Goal: Task Accomplishment & Management: Use online tool/utility

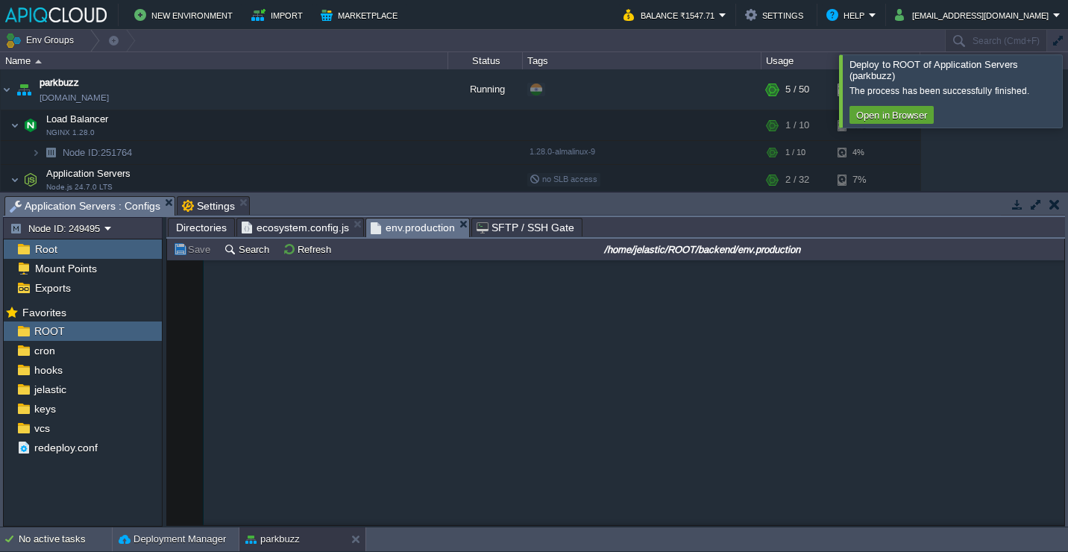
scroll to position [978, 0]
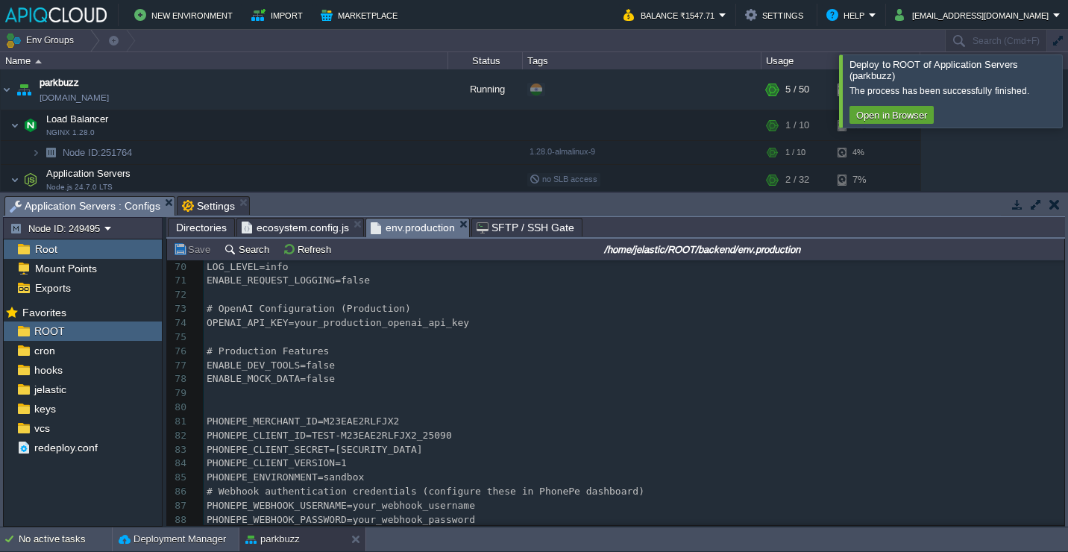
click at [1056, 204] on button "button" at bounding box center [1054, 204] width 10 height 13
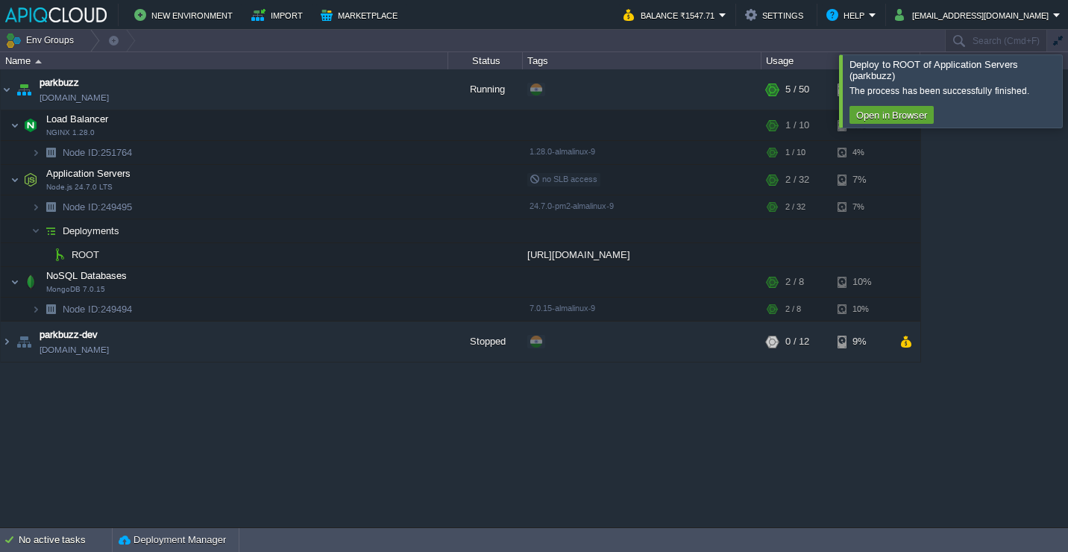
scroll to position [0, 0]
click at [1067, 110] on div at bounding box center [1086, 90] width 0 height 72
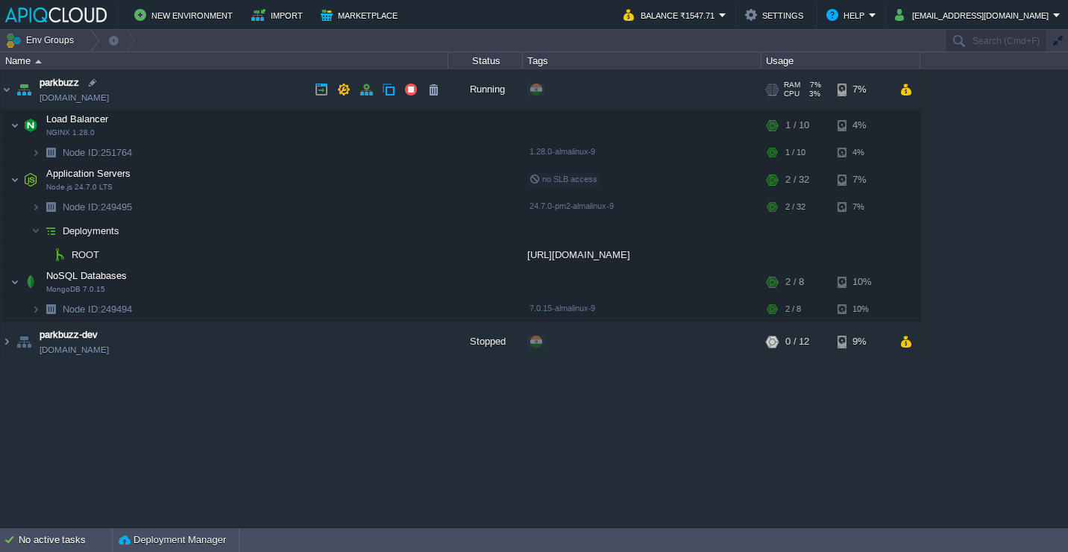
click at [229, 82] on td "parkbuzz [DOMAIN_NAME]" at bounding box center [224, 89] width 447 height 41
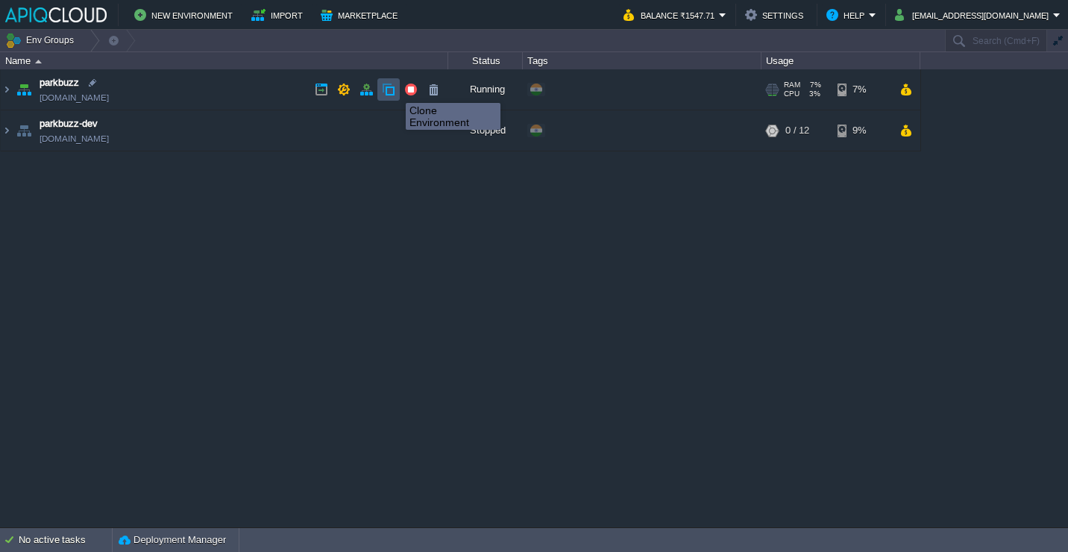
click at [393, 89] on button "button" at bounding box center [388, 89] width 13 height 13
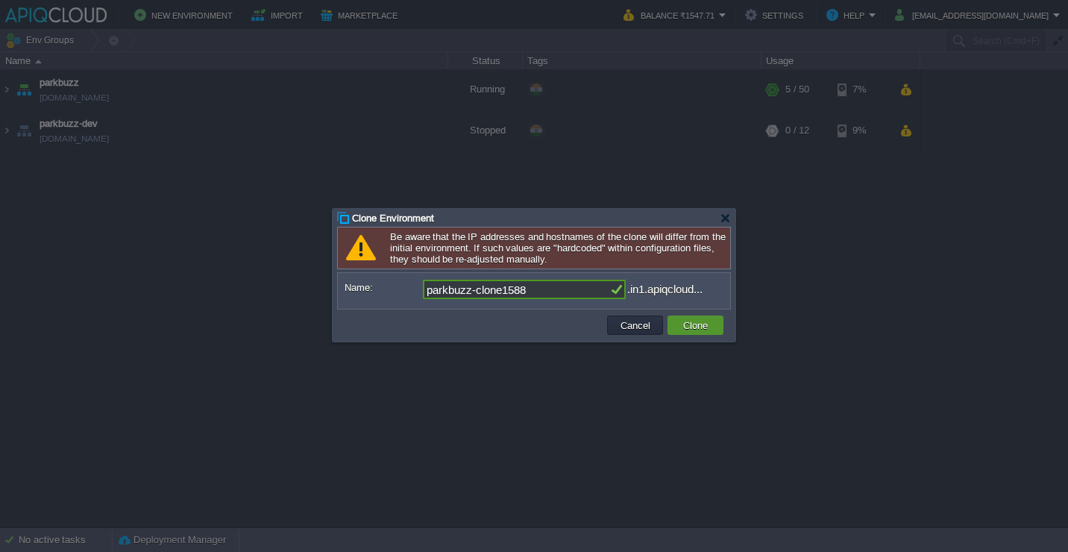
click at [682, 323] on button "Clone" at bounding box center [695, 324] width 34 height 13
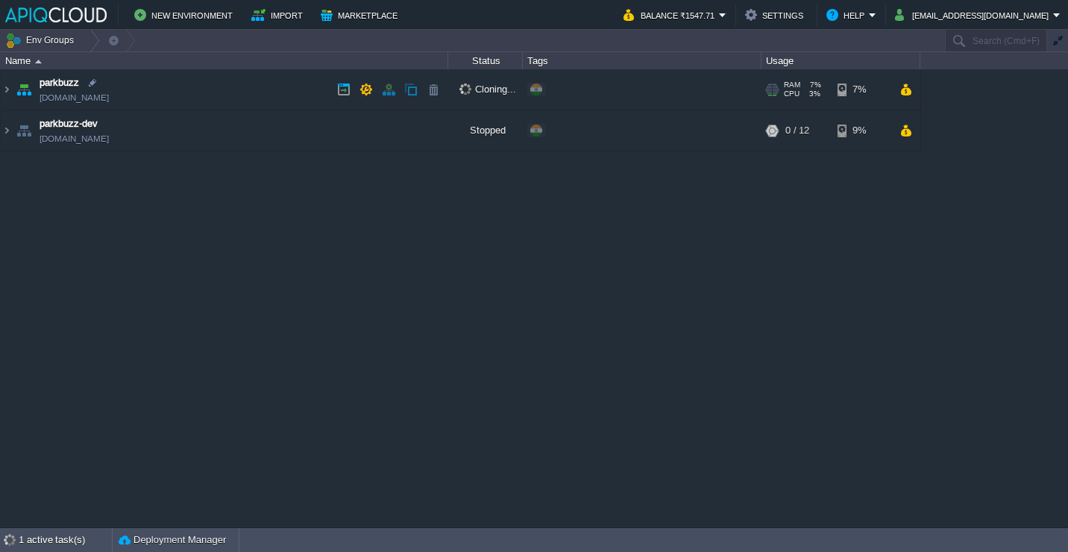
click at [168, 81] on td "parkbuzz [DOMAIN_NAME]" at bounding box center [224, 89] width 447 height 41
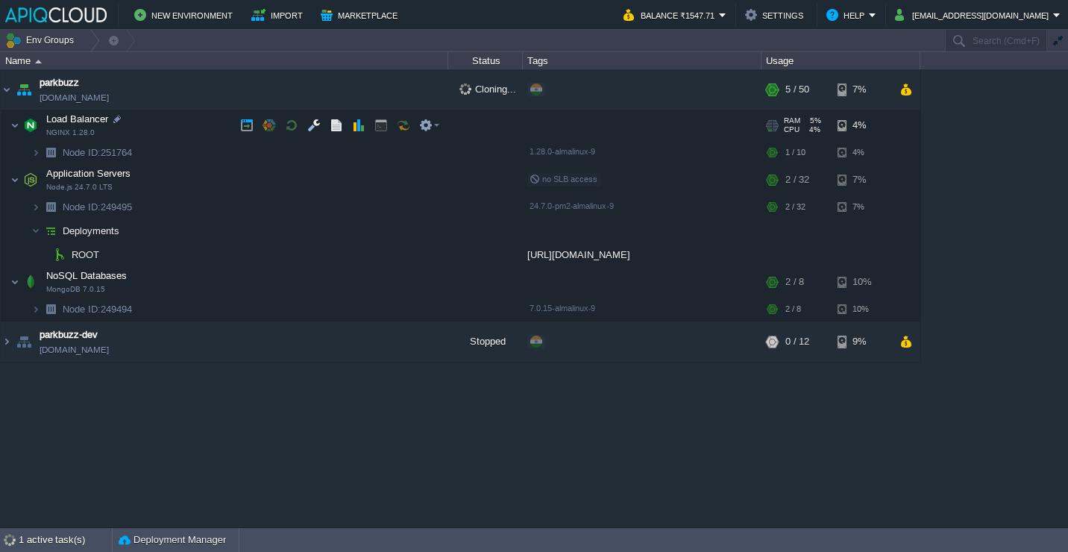
click at [161, 116] on td "Load Balancer NGINX 1.28.0" at bounding box center [224, 125] width 447 height 31
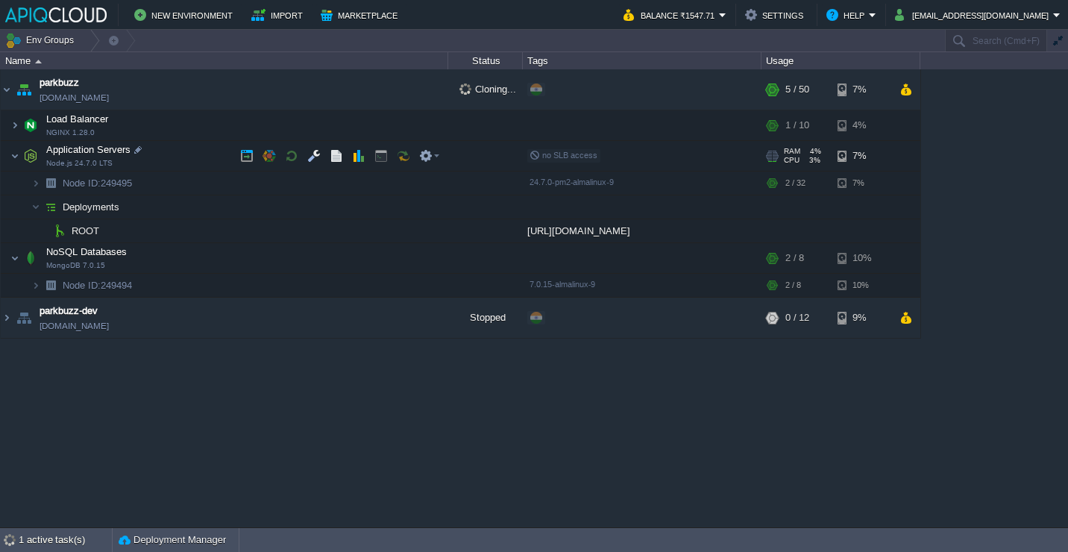
click at [186, 148] on td "Application Servers Node.js 24.7.0 LTS" at bounding box center [224, 156] width 447 height 31
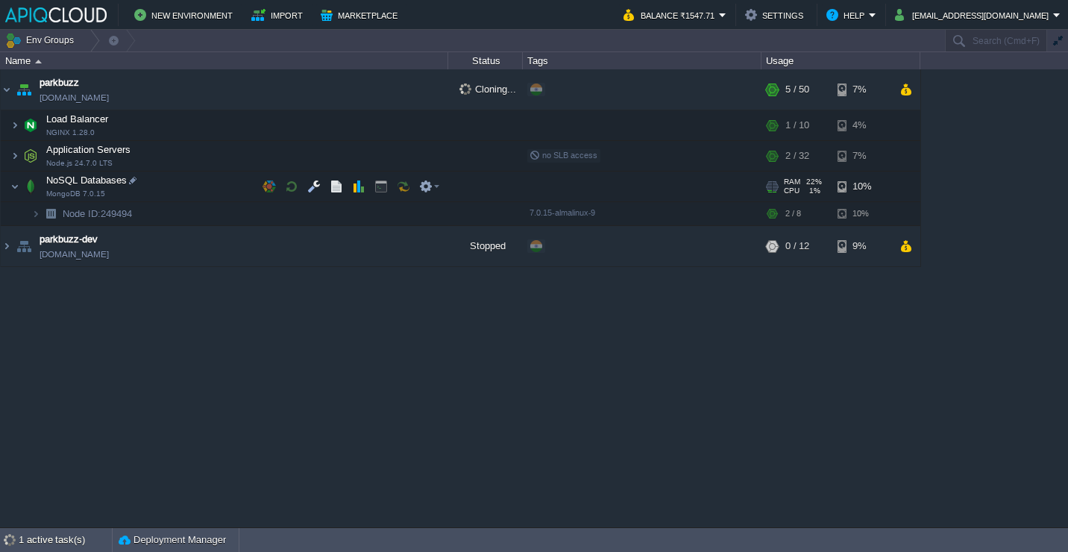
click at [182, 175] on td "NoSQL Databases MongoDB 7.0.15" at bounding box center [224, 186] width 447 height 31
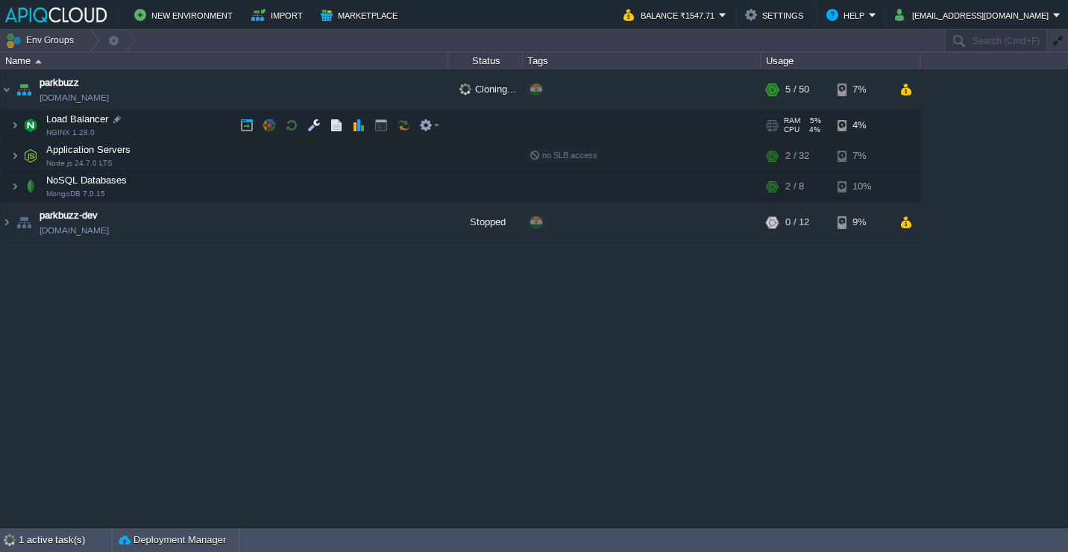
click at [383, 125] on button "button" at bounding box center [380, 125] width 13 height 13
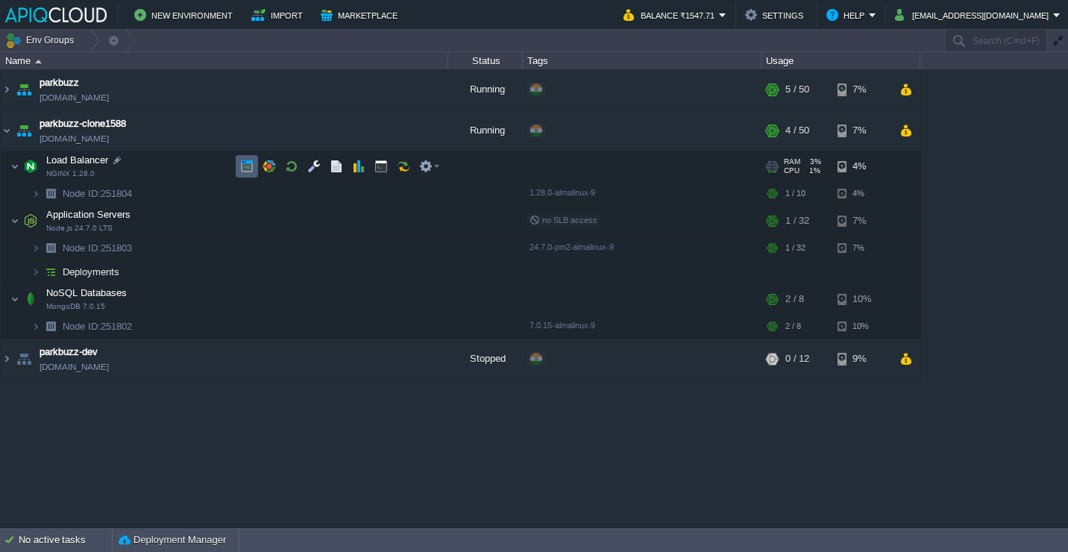
click at [245, 160] on button "button" at bounding box center [246, 166] width 13 height 13
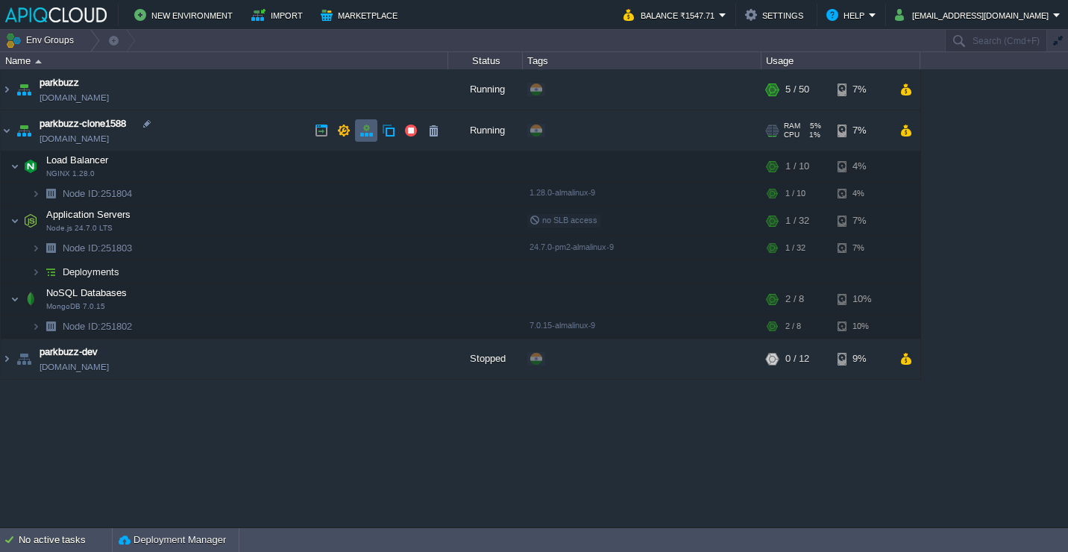
click at [358, 136] on td at bounding box center [366, 130] width 22 height 22
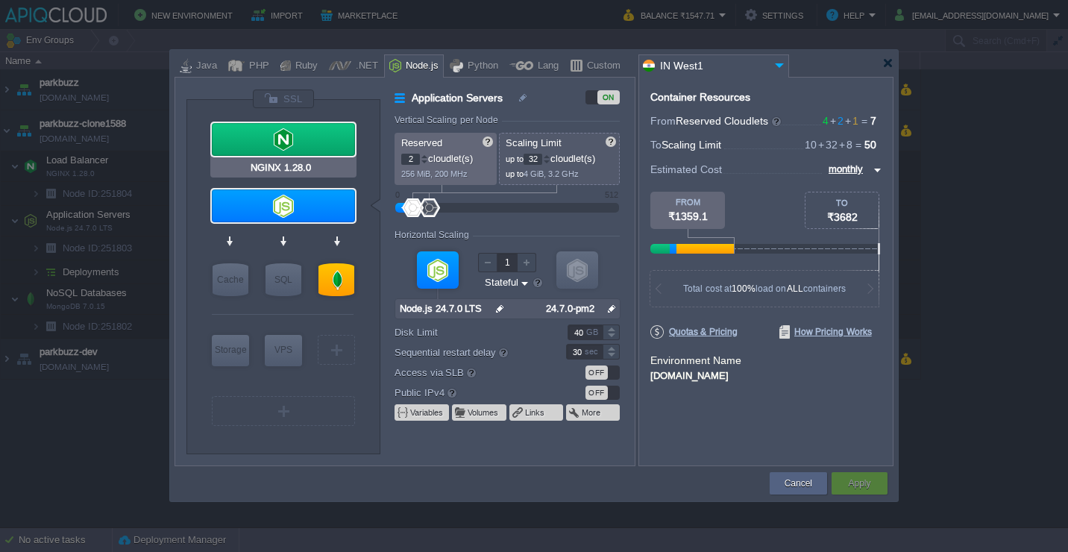
click at [291, 144] on div at bounding box center [283, 139] width 143 height 33
type input "Load Balancer"
type input "4"
type input "10"
type input "NGINX 1.28.0"
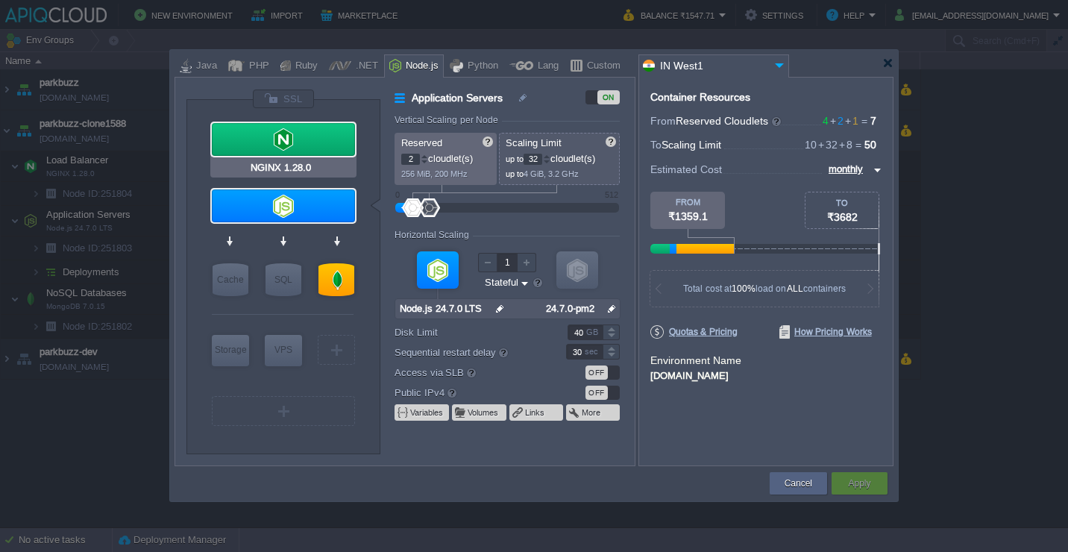
type input "null"
type input "1.28.0-almalin..."
type input "20"
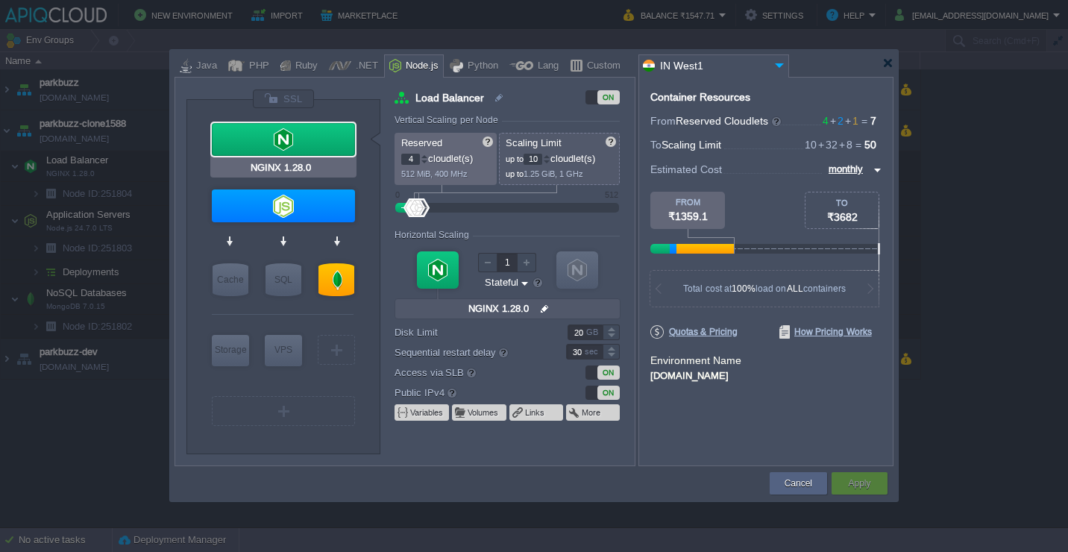
click at [324, 136] on div at bounding box center [283, 139] width 143 height 33
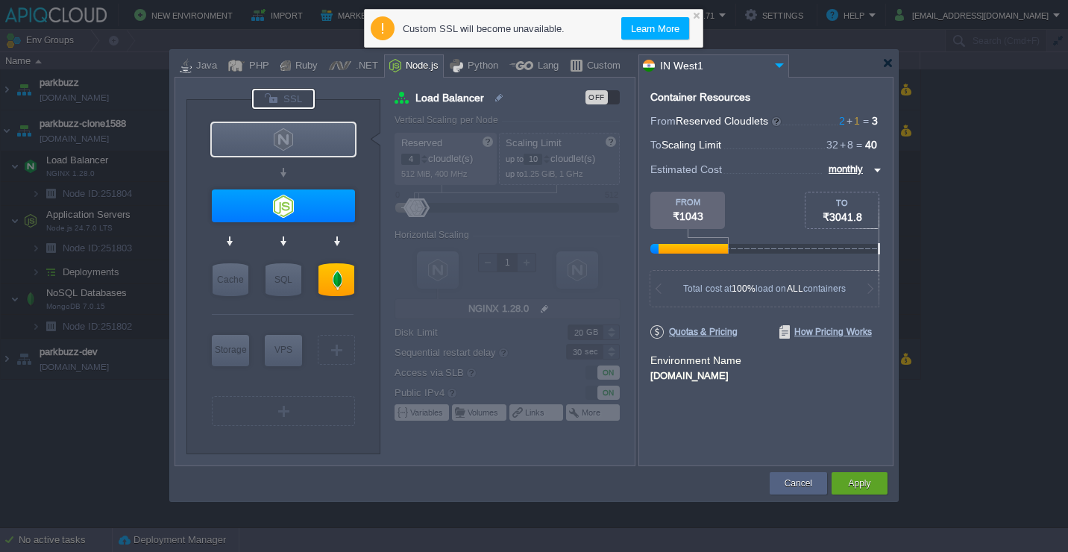
click at [296, 103] on div at bounding box center [283, 99] width 63 height 20
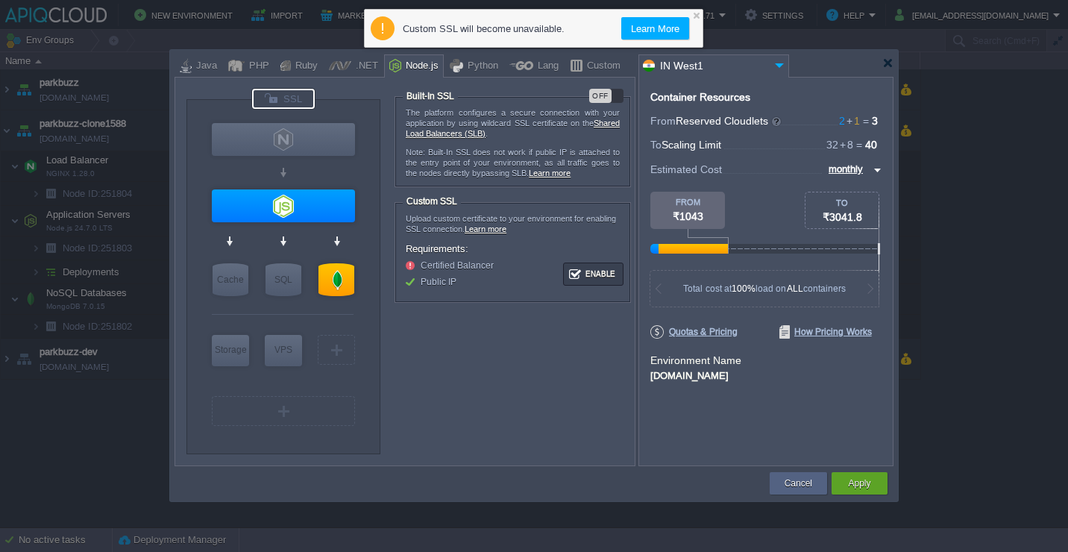
click at [608, 99] on div "OFF" at bounding box center [600, 96] width 22 height 14
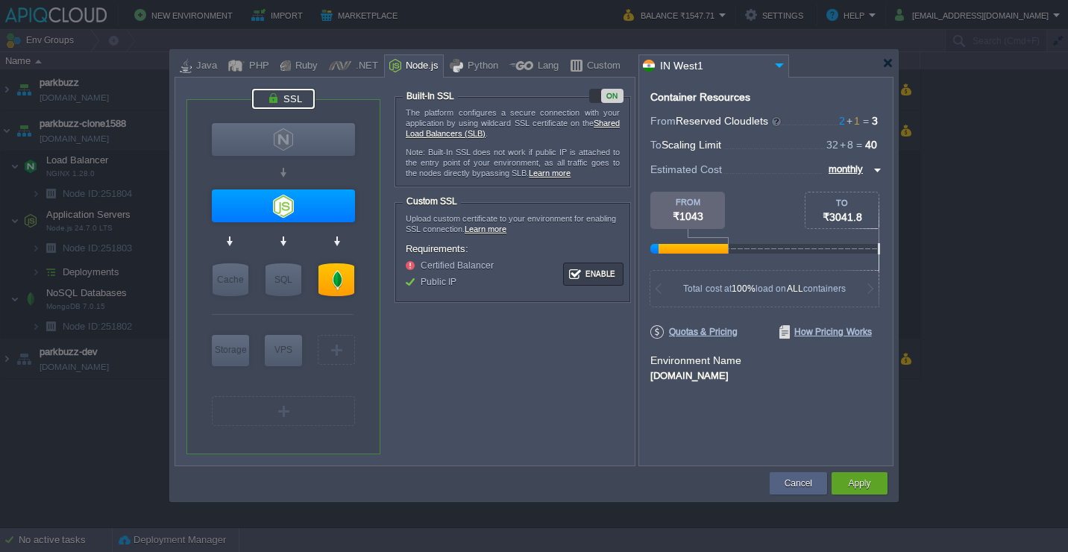
type input "Node.js 24.7.0 LTS"
click at [291, 200] on div at bounding box center [283, 205] width 143 height 33
type input "Application Servers"
type input "2"
type input "32"
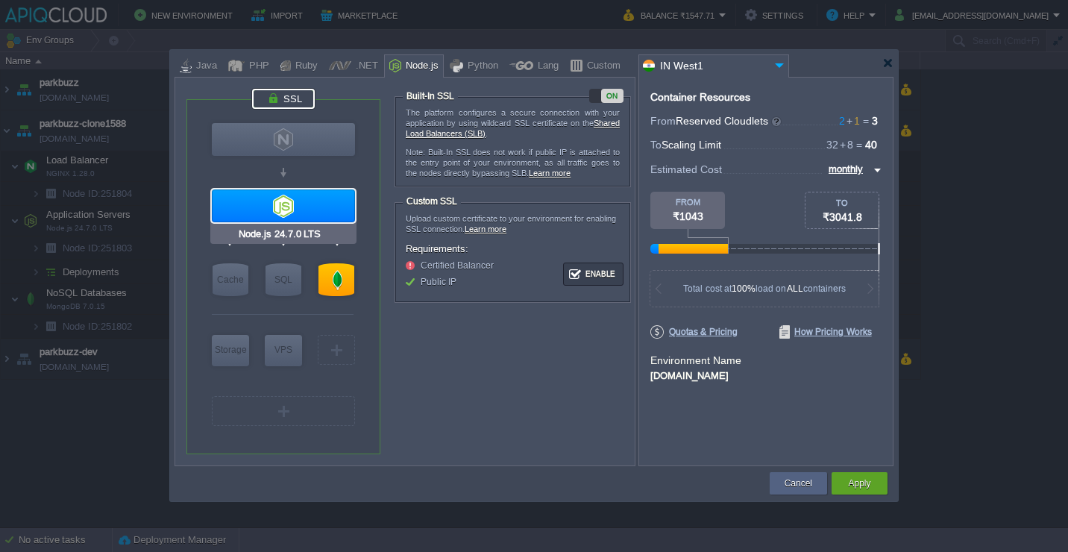
type input "Node.js 24.7.0 LTS"
type input "null"
type input "24.7.0-pm2"
type input "40"
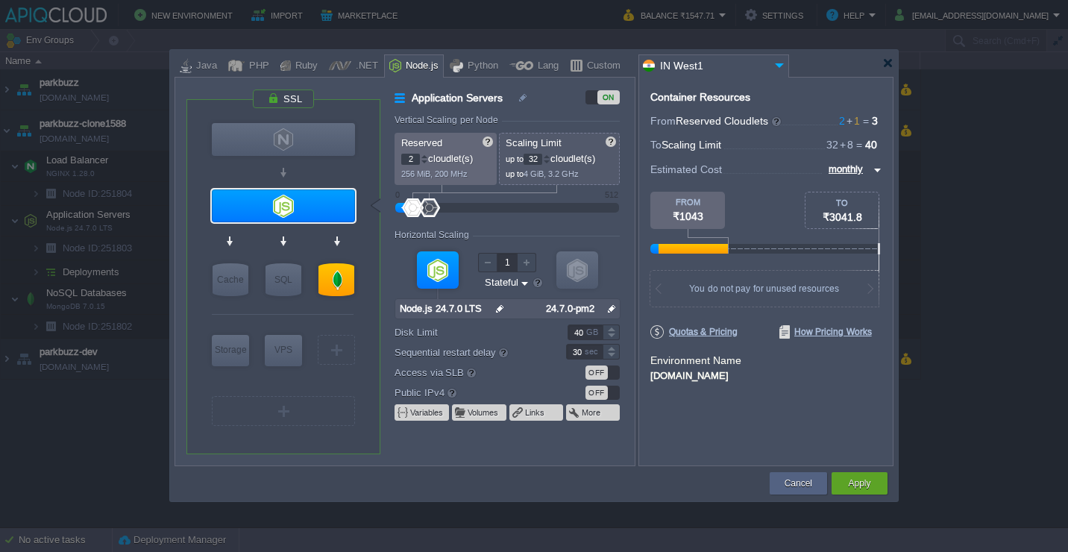
click at [597, 376] on div "OFF" at bounding box center [596, 372] width 22 height 14
click at [738, 426] on div "Container Resources From Reserved Cloudlets 2 + 1 ... = 3 not added To Scaling …" at bounding box center [765, 271] width 255 height 389
click at [866, 481] on button "Apply" at bounding box center [859, 483] width 22 height 15
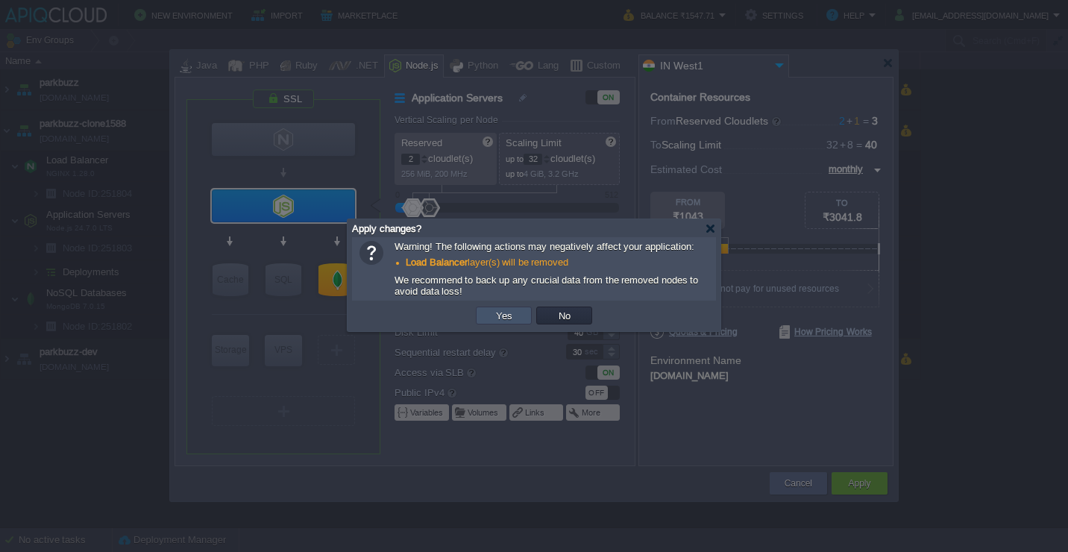
click at [502, 315] on button "Yes" at bounding box center [503, 315] width 25 height 13
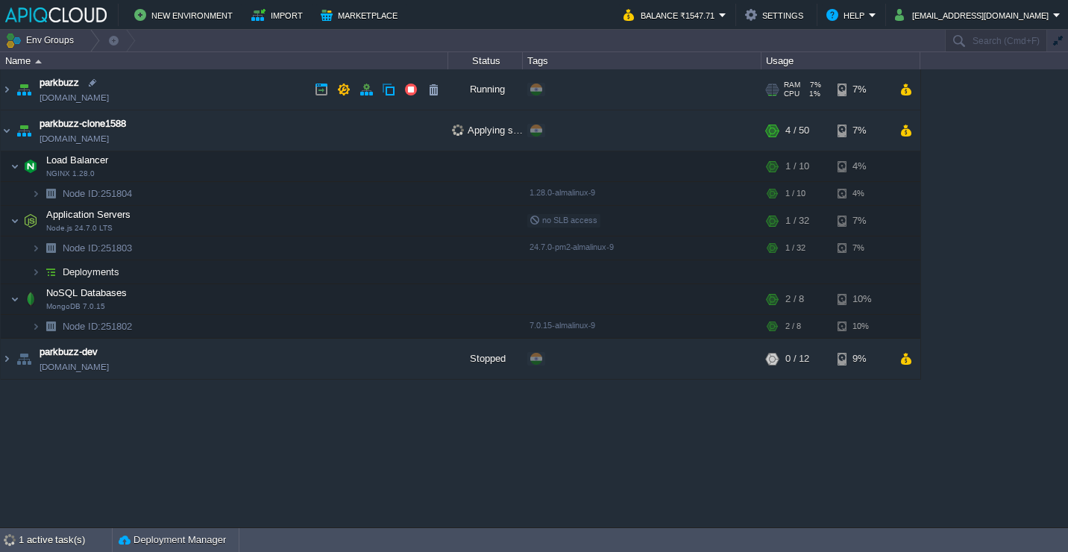
click at [276, 96] on td "parkbuzz [DOMAIN_NAME]" at bounding box center [224, 89] width 447 height 41
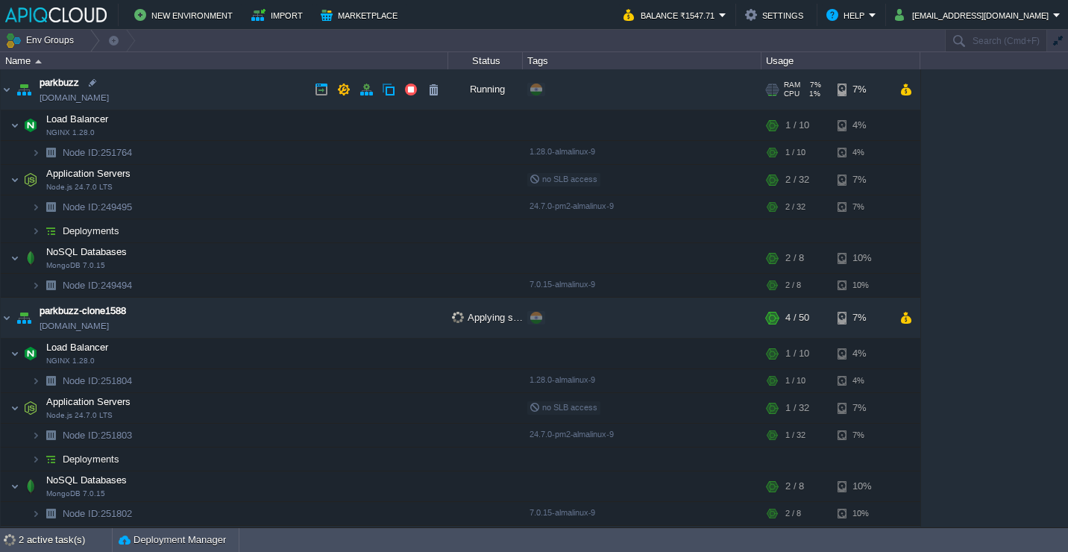
click at [265, 96] on td "parkbuzz [DOMAIN_NAME]" at bounding box center [224, 89] width 447 height 41
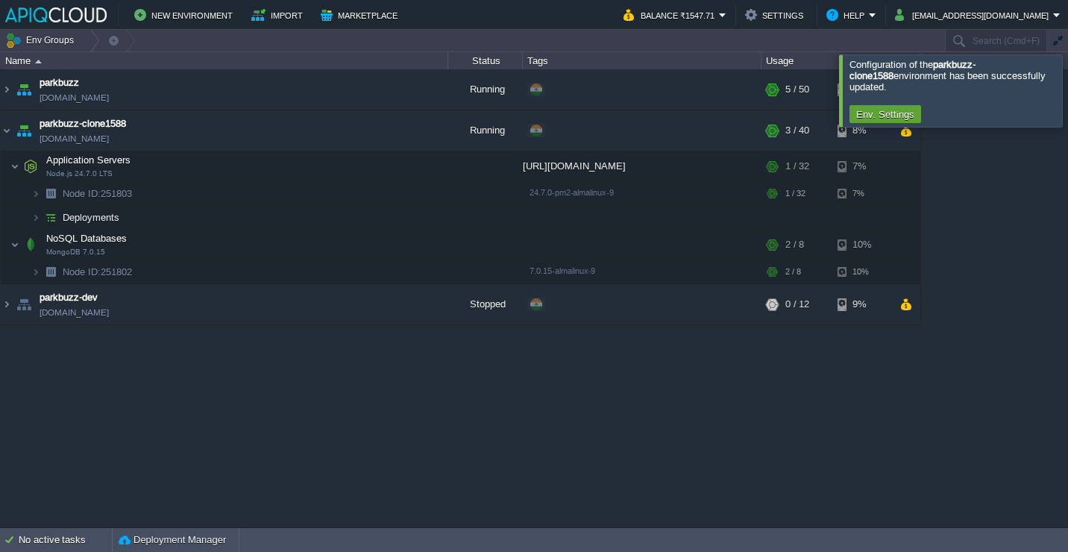
click at [1067, 78] on div at bounding box center [1086, 90] width 0 height 72
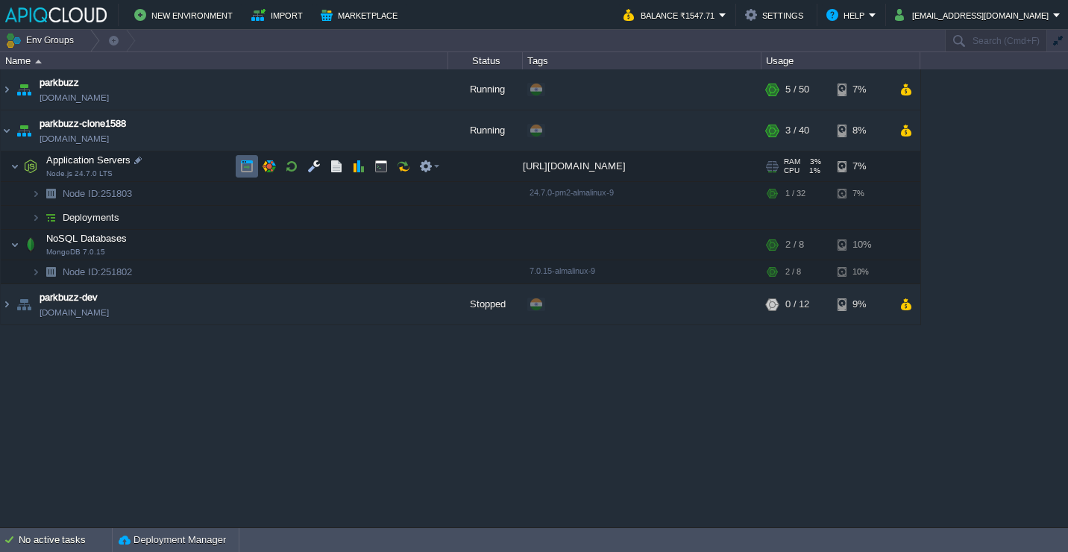
click at [251, 166] on button "button" at bounding box center [246, 166] width 13 height 13
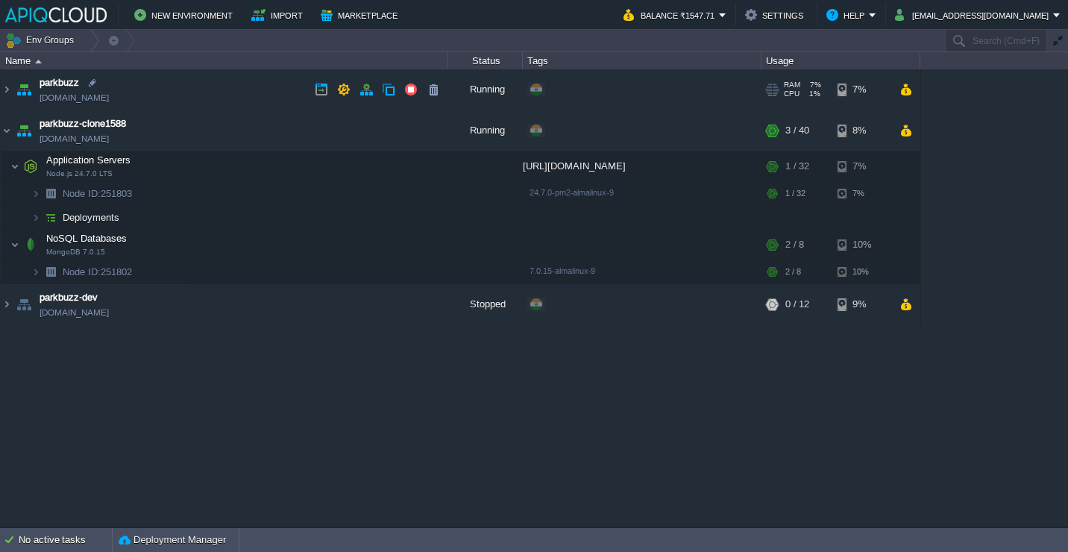
click at [227, 86] on td "parkbuzz [DOMAIN_NAME]" at bounding box center [224, 89] width 447 height 41
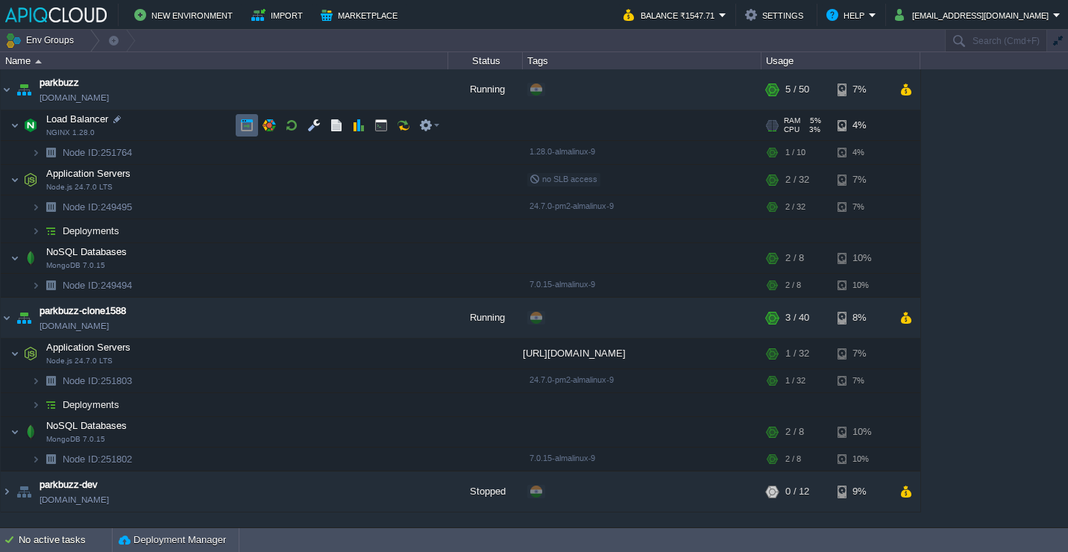
click at [239, 128] on td at bounding box center [247, 125] width 22 height 22
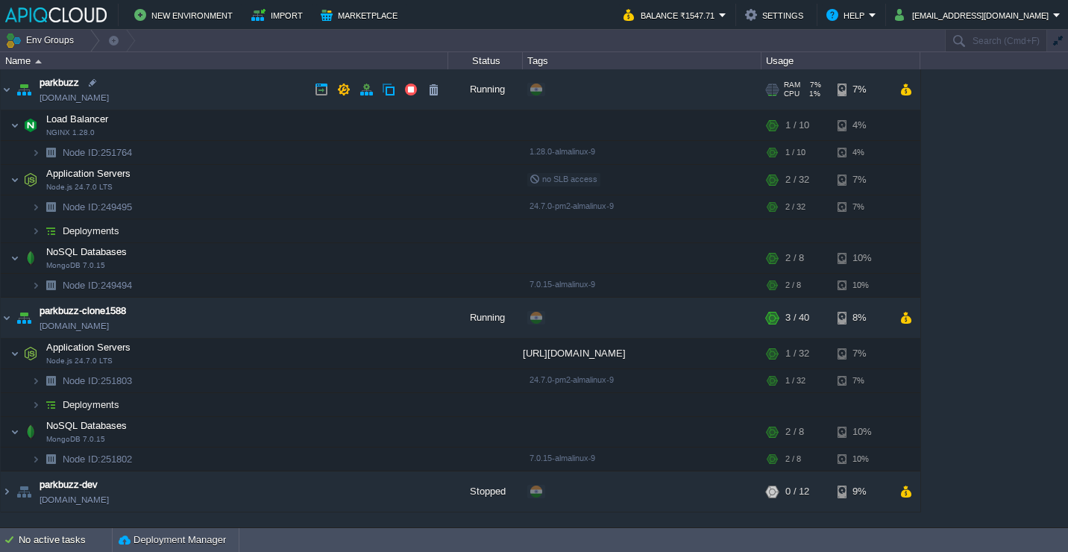
click at [203, 101] on td "parkbuzz [DOMAIN_NAME]" at bounding box center [224, 89] width 447 height 41
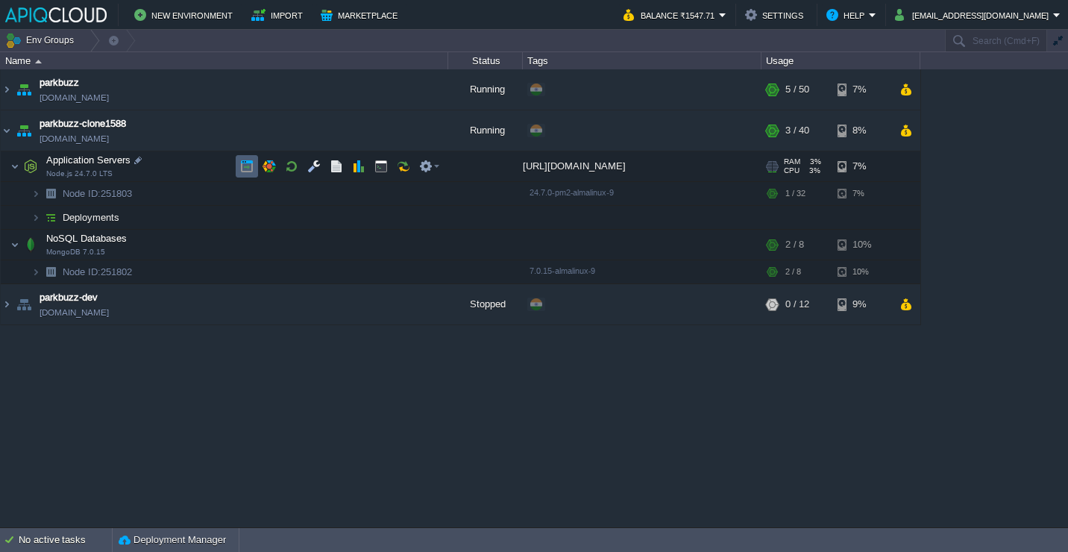
click at [242, 171] on button "button" at bounding box center [246, 166] width 13 height 13
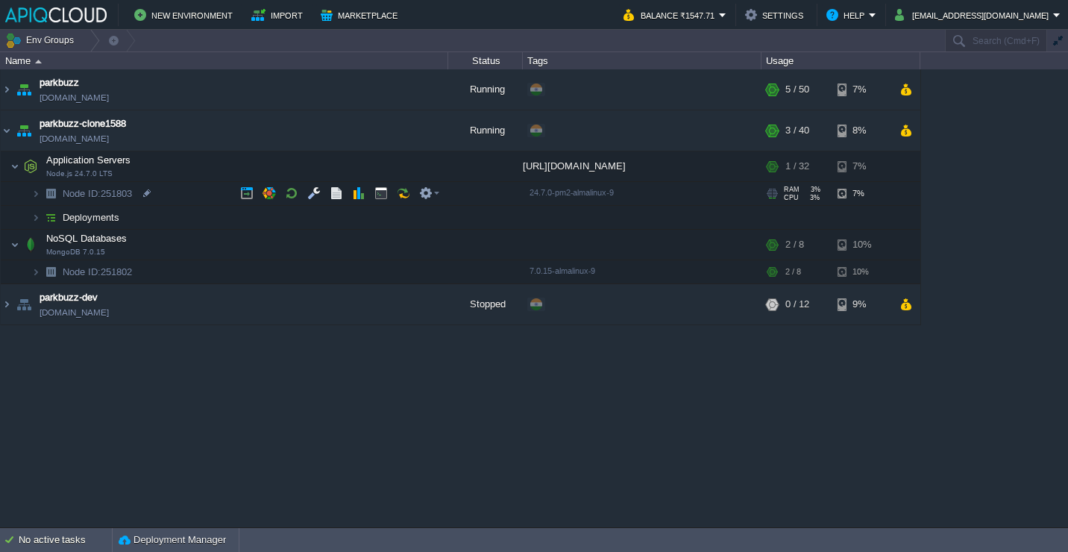
click at [192, 198] on td "Node ID: 251803" at bounding box center [224, 194] width 447 height 24
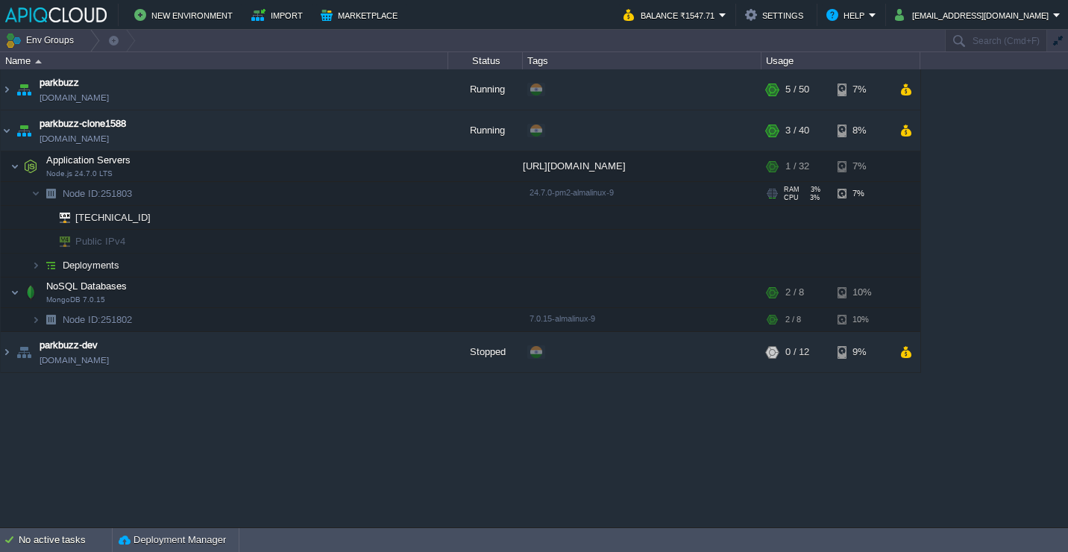
click at [192, 198] on td "Node ID: 251803" at bounding box center [224, 194] width 447 height 24
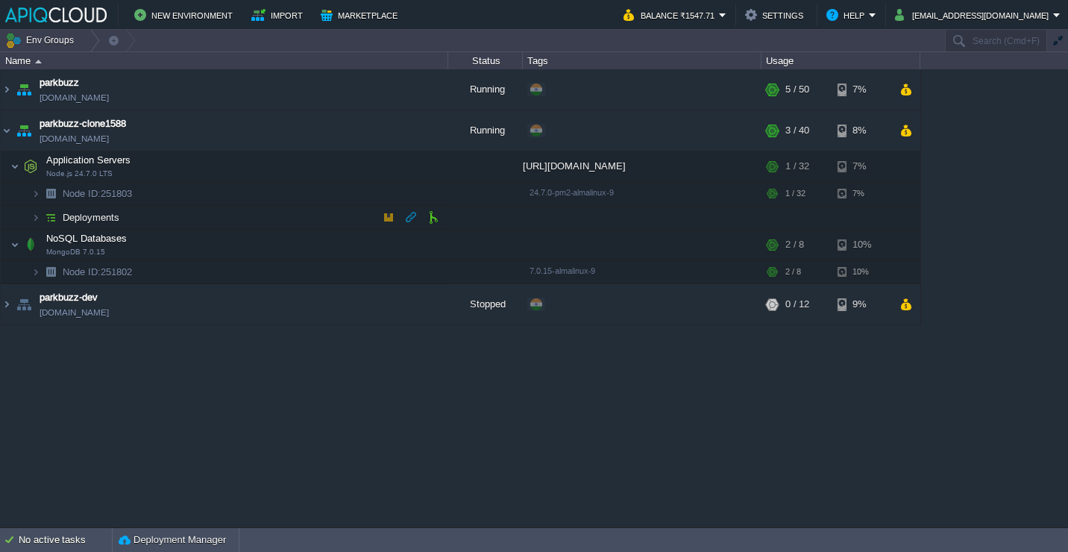
click at [186, 222] on td "Deployments" at bounding box center [224, 218] width 447 height 24
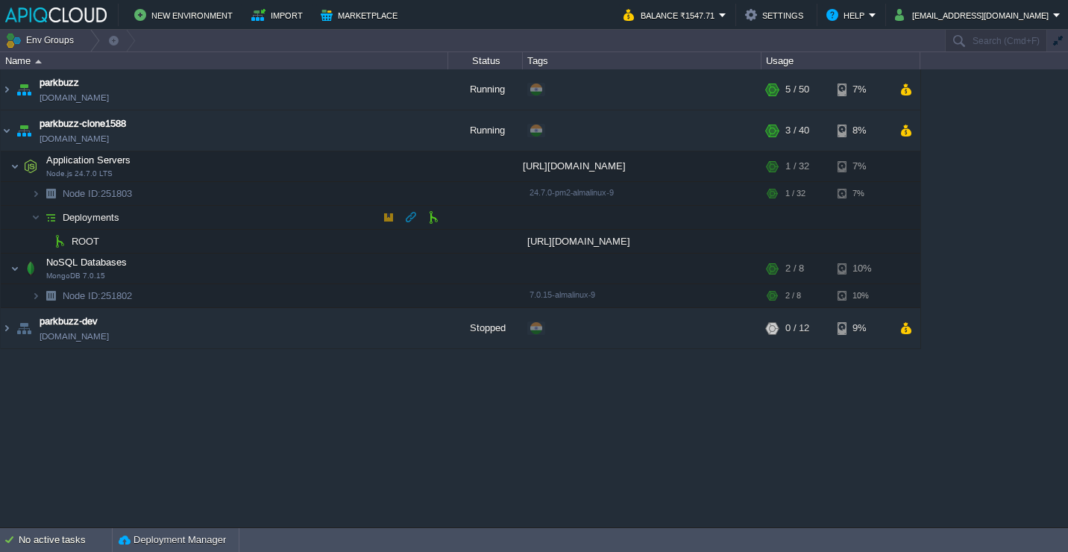
click at [186, 222] on td "Deployments" at bounding box center [224, 218] width 447 height 24
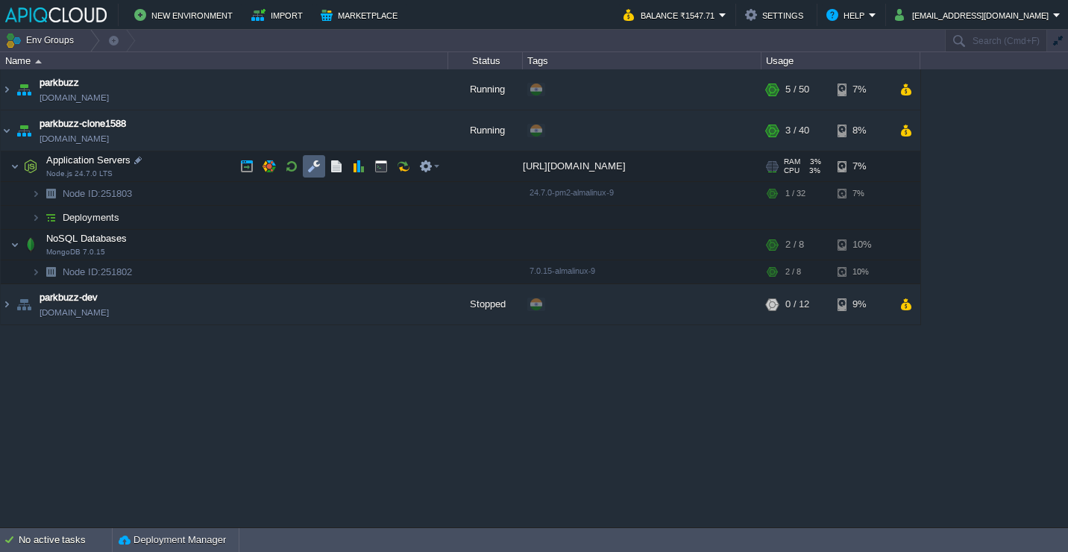
click at [315, 165] on button "button" at bounding box center [313, 166] width 13 height 13
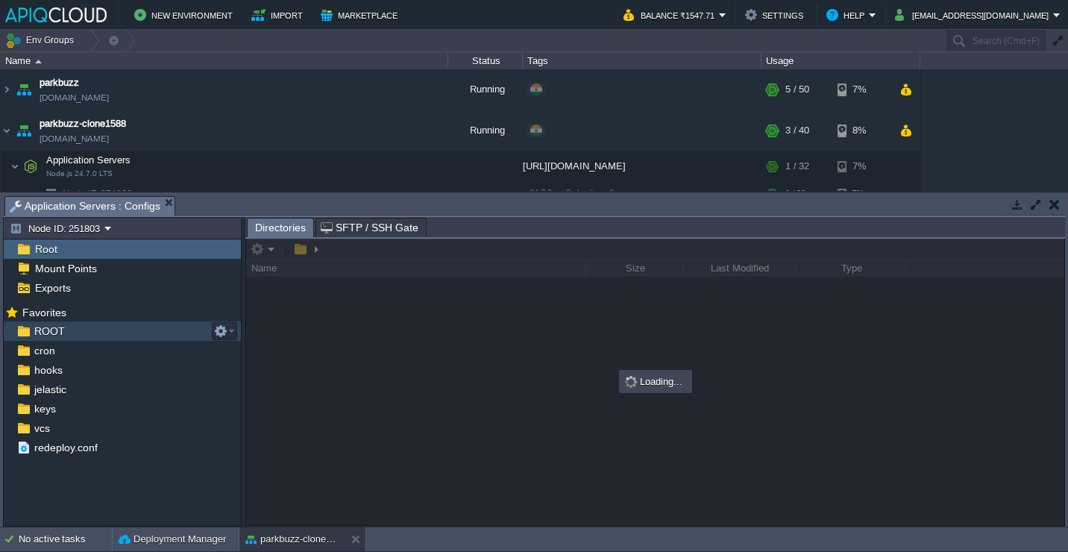
click at [173, 322] on div "ROOT" at bounding box center [122, 330] width 237 height 19
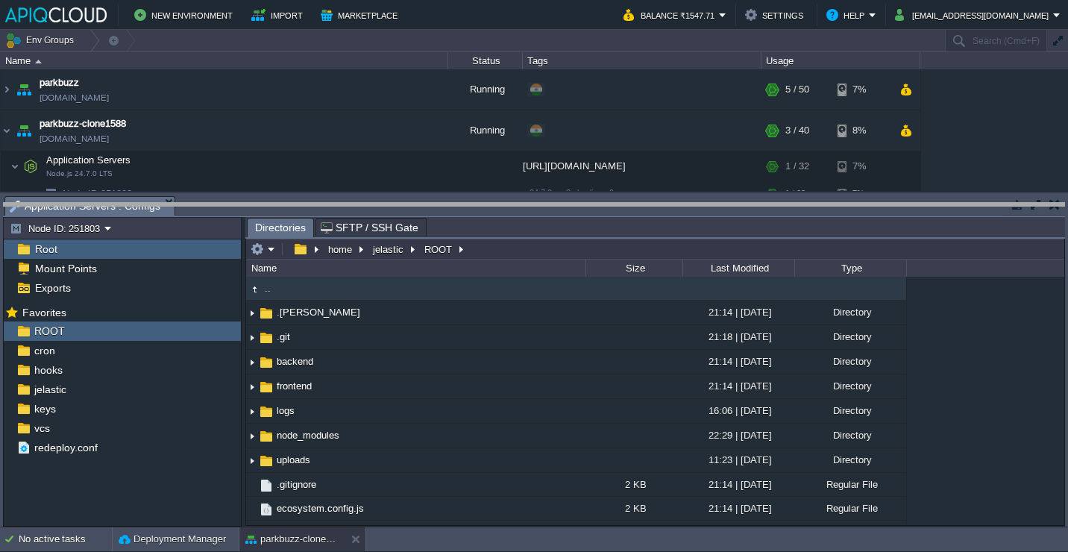
drag, startPoint x: 470, startPoint y: 207, endPoint x: 470, endPoint y: 238, distance: 31.3
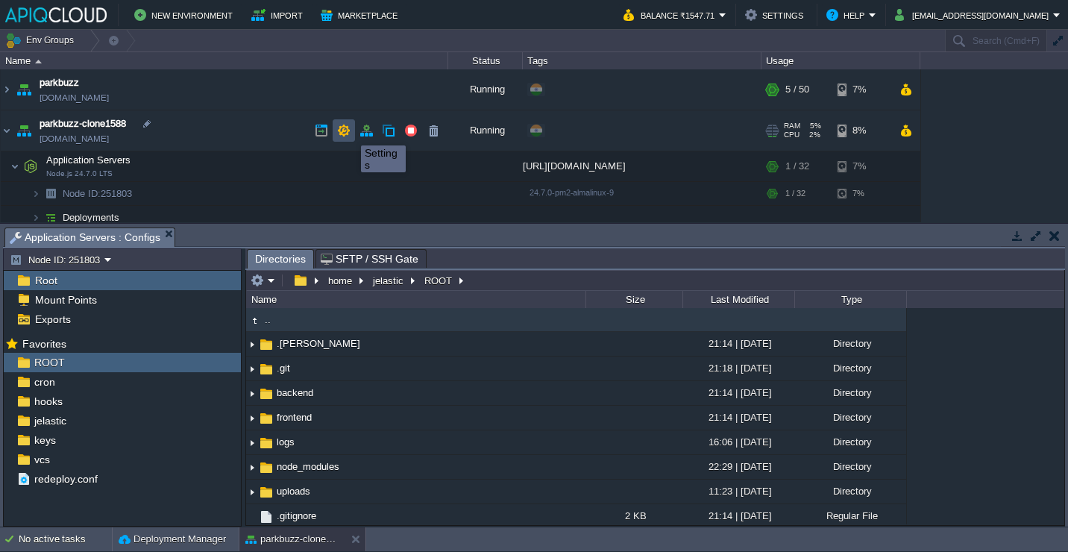
click at [350, 132] on button "button" at bounding box center [343, 130] width 13 height 13
click at [369, 130] on button "button" at bounding box center [365, 130] width 13 height 13
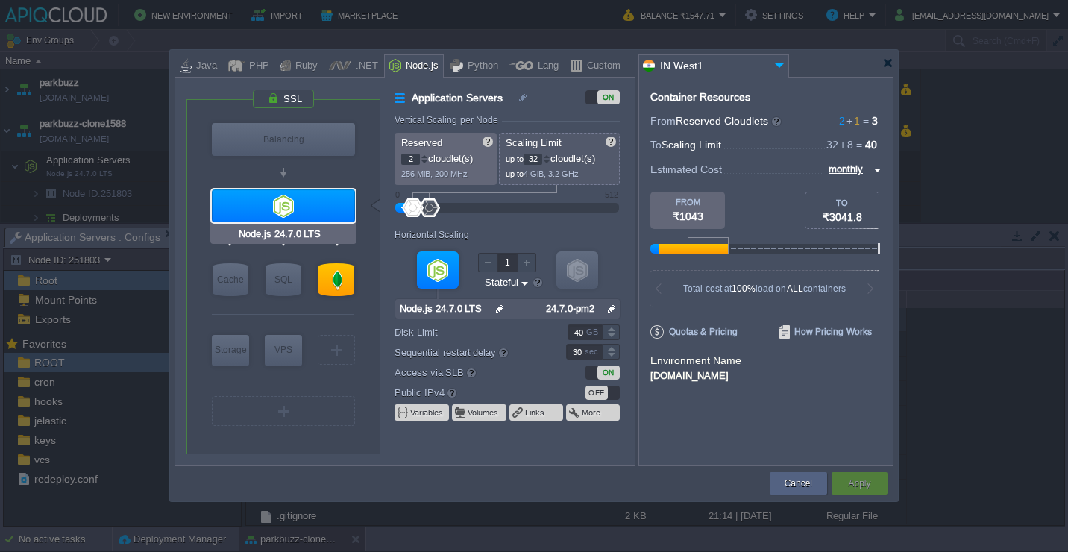
click at [321, 204] on div at bounding box center [283, 205] width 143 height 33
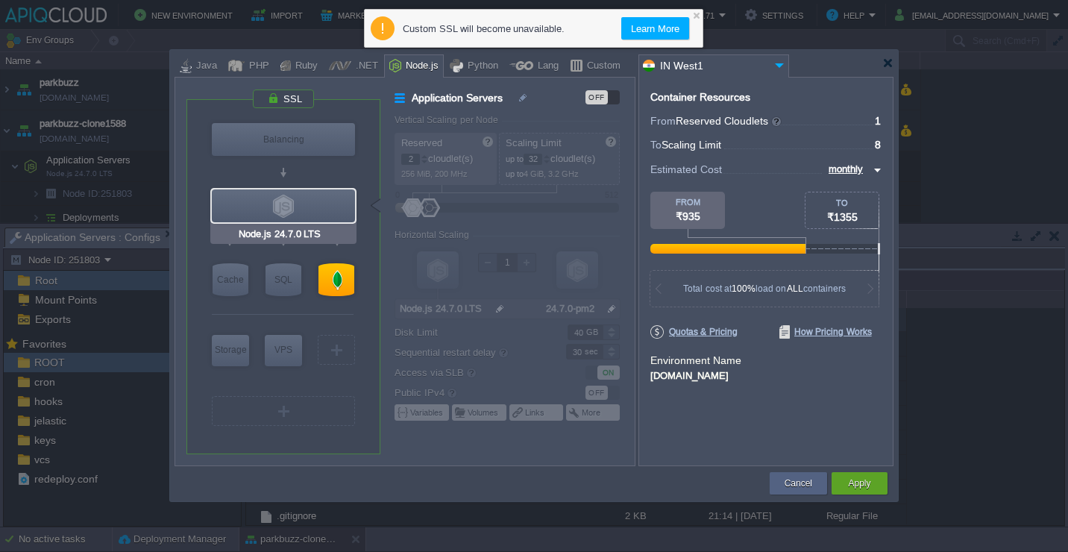
click at [321, 204] on div at bounding box center [283, 205] width 143 height 33
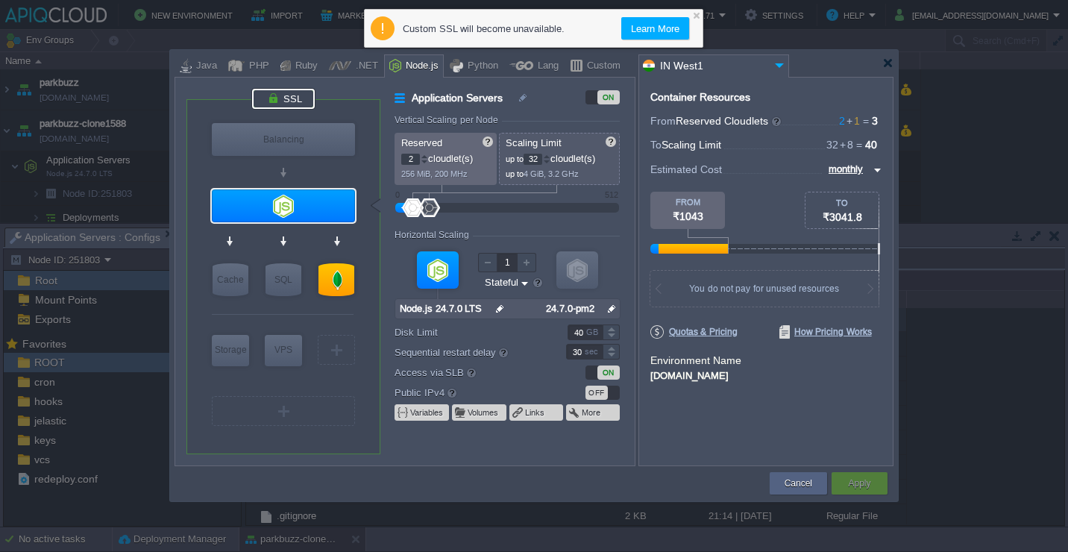
click at [292, 98] on div at bounding box center [283, 99] width 63 height 20
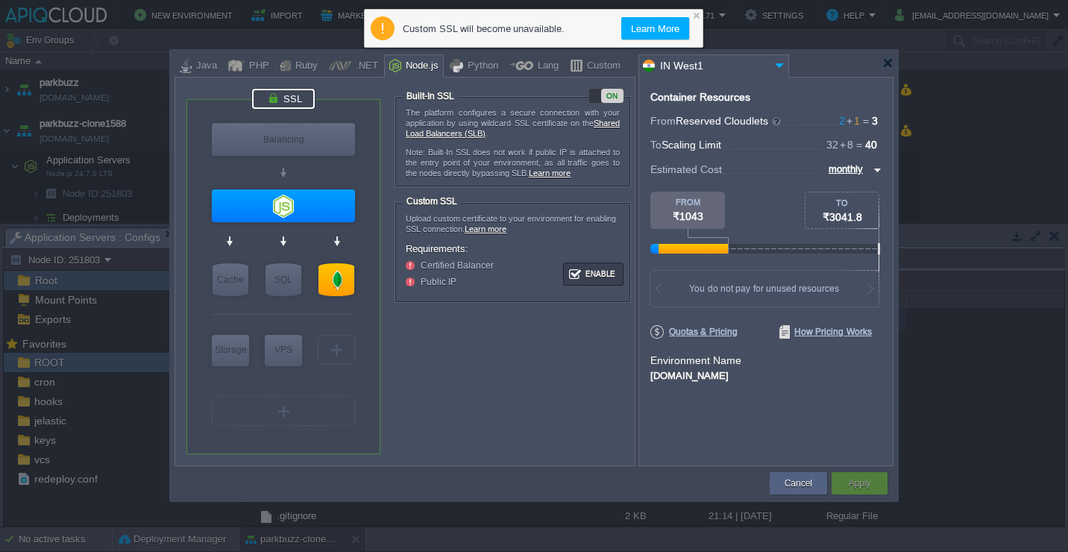
type input "Node.js 24.7.0 LTS"
click at [282, 200] on div at bounding box center [283, 205] width 143 height 33
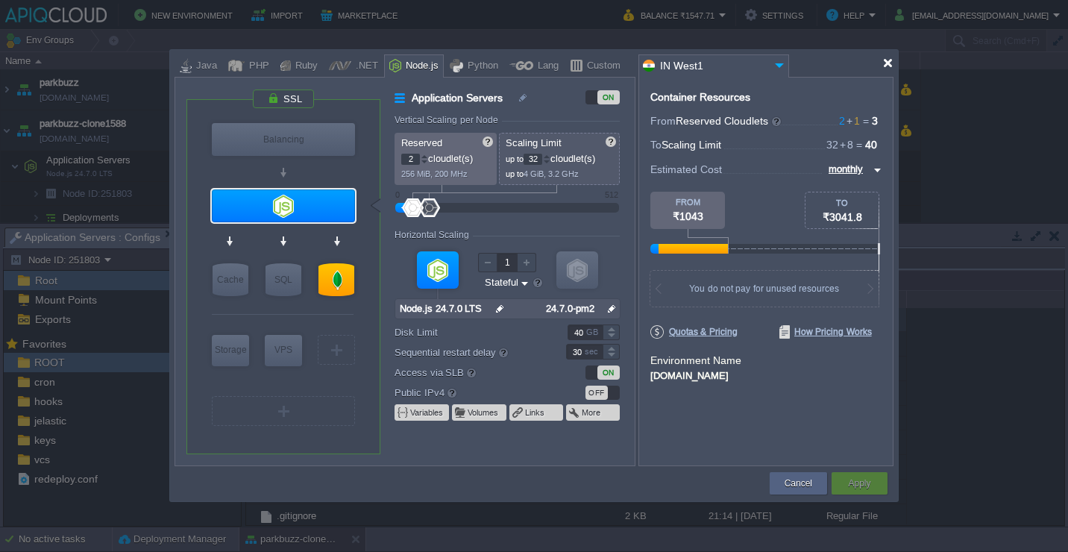
click at [884, 67] on div at bounding box center [887, 62] width 11 height 11
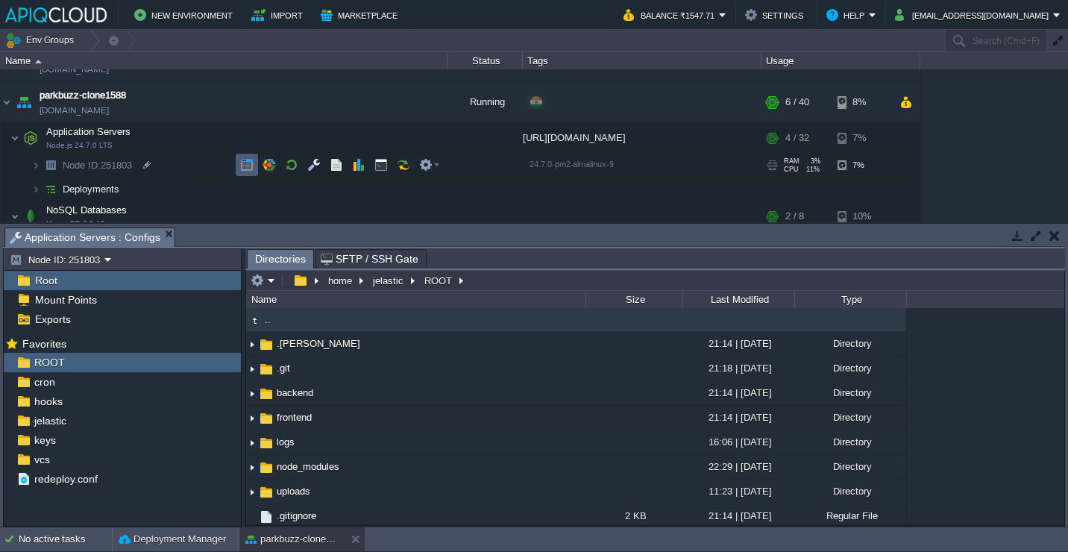
scroll to position [31, 0]
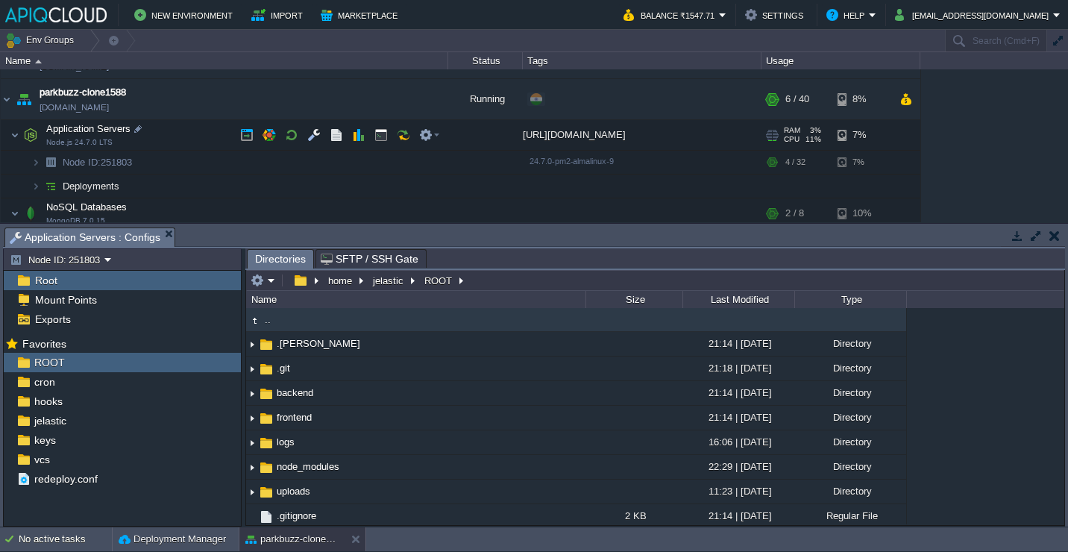
click at [184, 135] on td "Application Servers Node.js 24.7.0 LTS" at bounding box center [224, 135] width 447 height 31
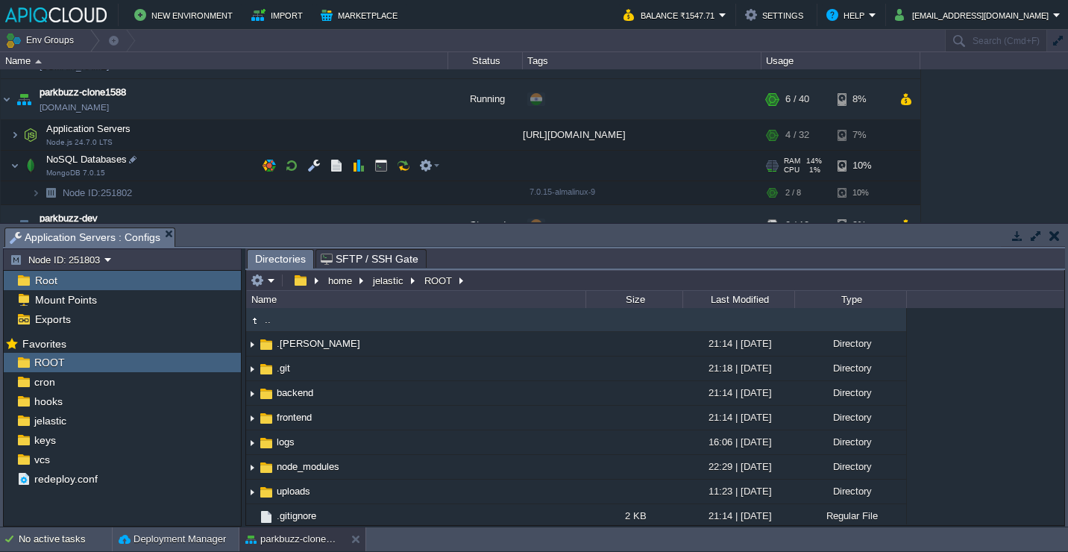
click at [200, 174] on td "NoSQL Databases MongoDB 7.0.15" at bounding box center [224, 166] width 447 height 31
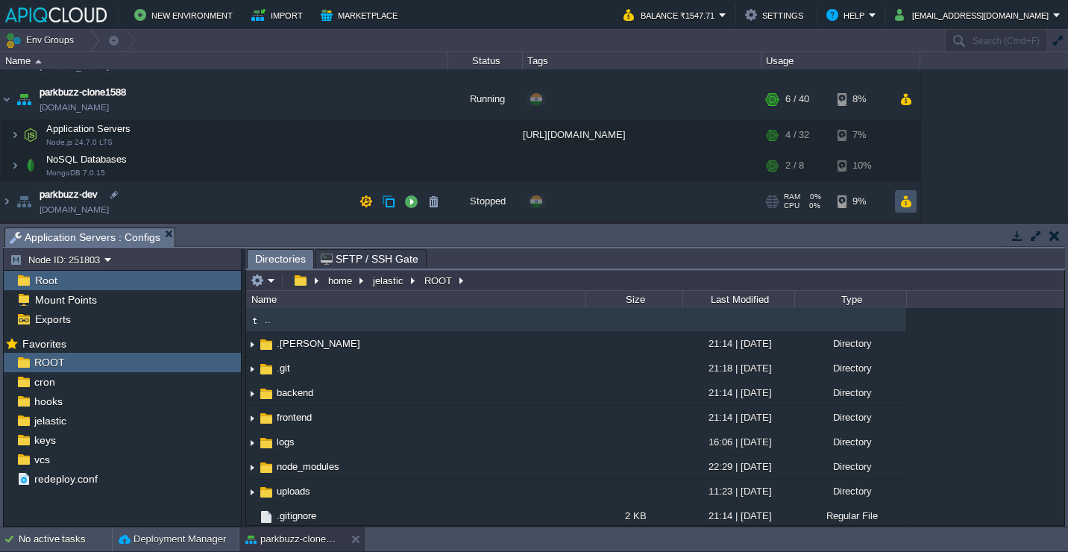
click at [907, 198] on button "button" at bounding box center [905, 201] width 13 height 13
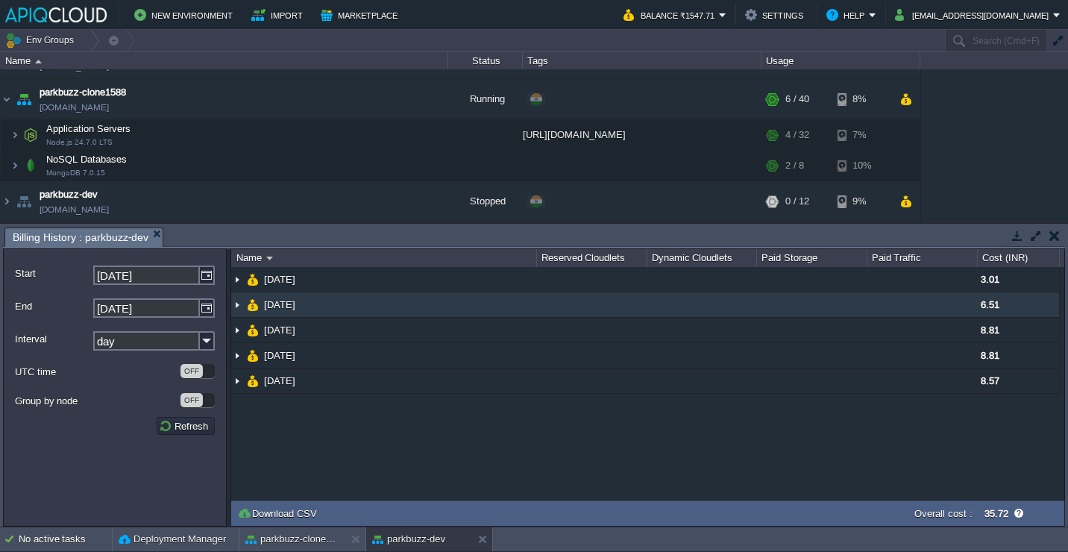
click at [618, 304] on td at bounding box center [591, 304] width 110 height 25
click at [608, 317] on td at bounding box center [591, 304] width 110 height 25
click at [605, 315] on td at bounding box center [591, 304] width 110 height 25
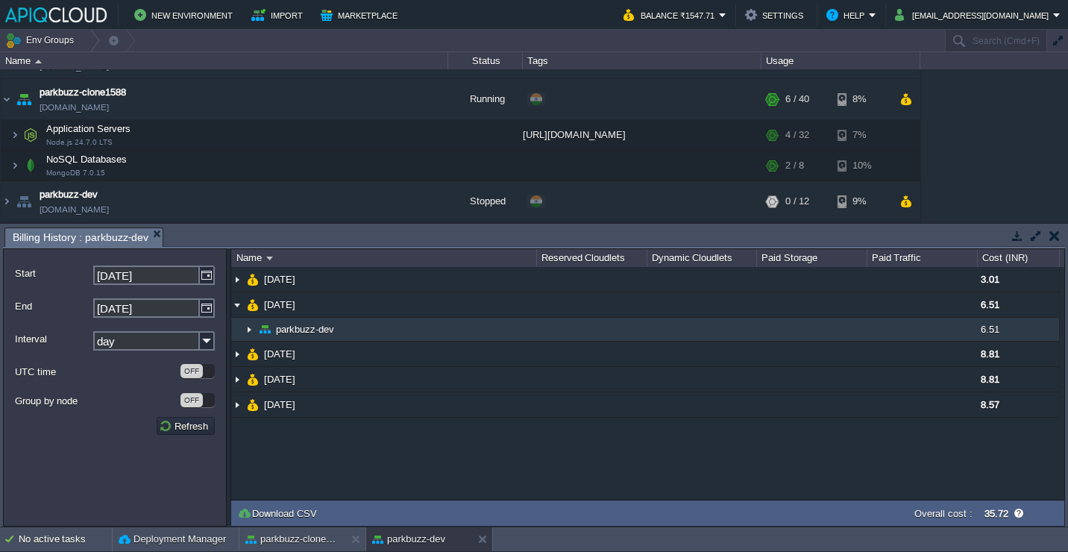
click at [605, 327] on td at bounding box center [591, 330] width 110 height 24
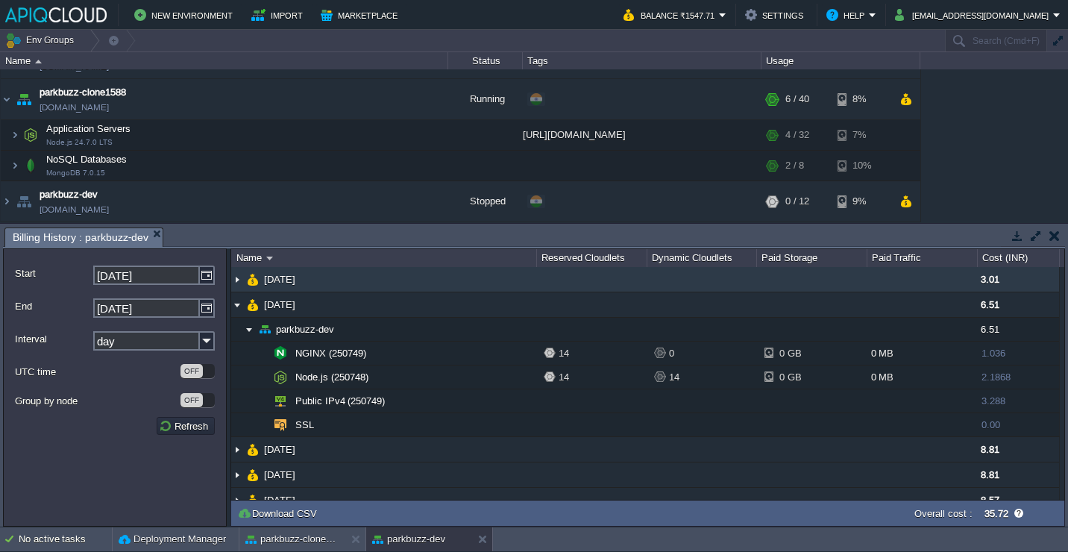
click at [611, 277] on td at bounding box center [591, 279] width 110 height 25
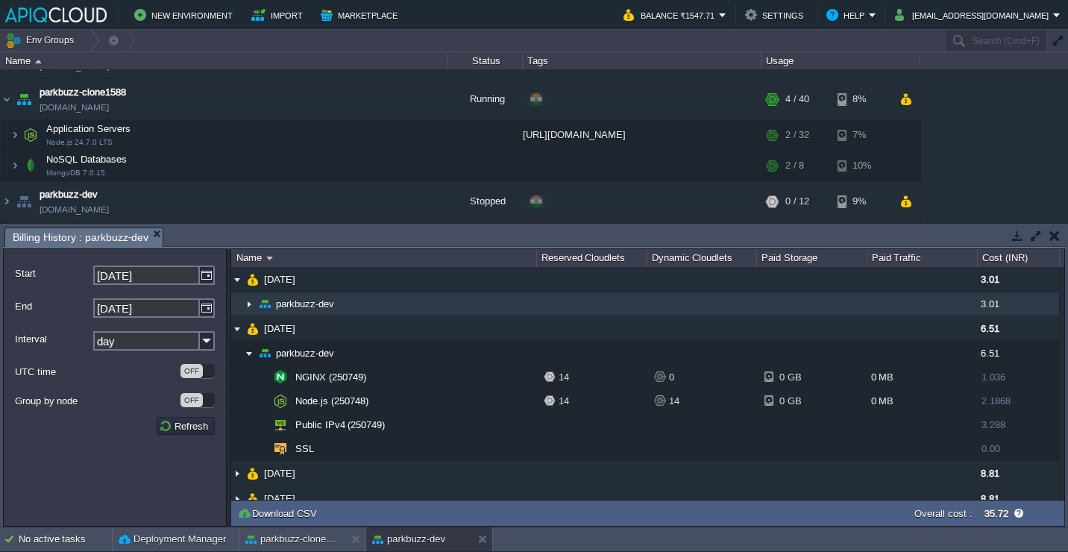
click at [604, 298] on td at bounding box center [591, 304] width 110 height 24
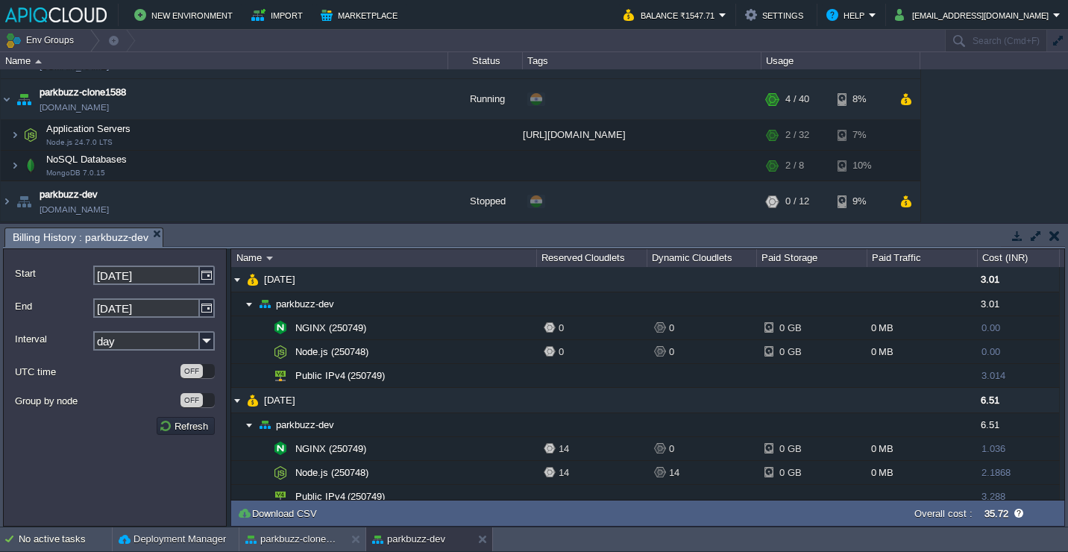
click at [1053, 235] on button "button" at bounding box center [1054, 235] width 10 height 13
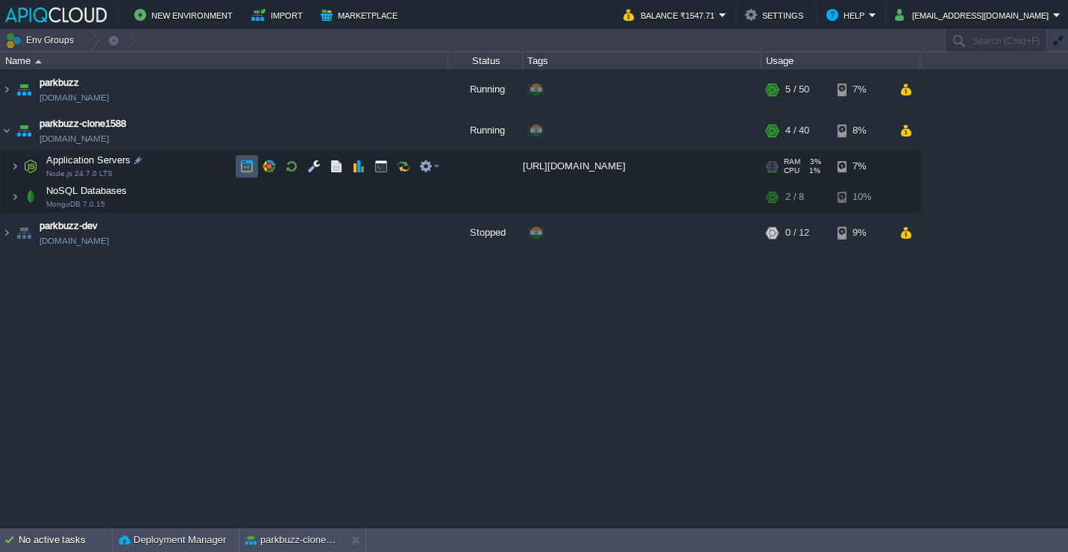
click at [250, 170] on button "button" at bounding box center [246, 166] width 13 height 13
click at [241, 164] on button "button" at bounding box center [246, 166] width 13 height 13
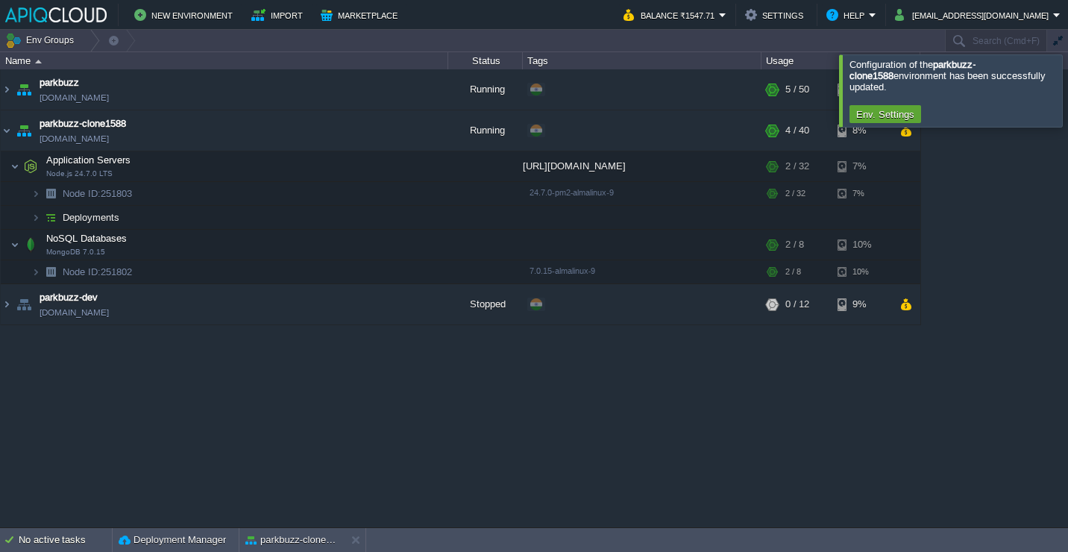
click at [1067, 75] on div at bounding box center [1086, 90] width 0 height 72
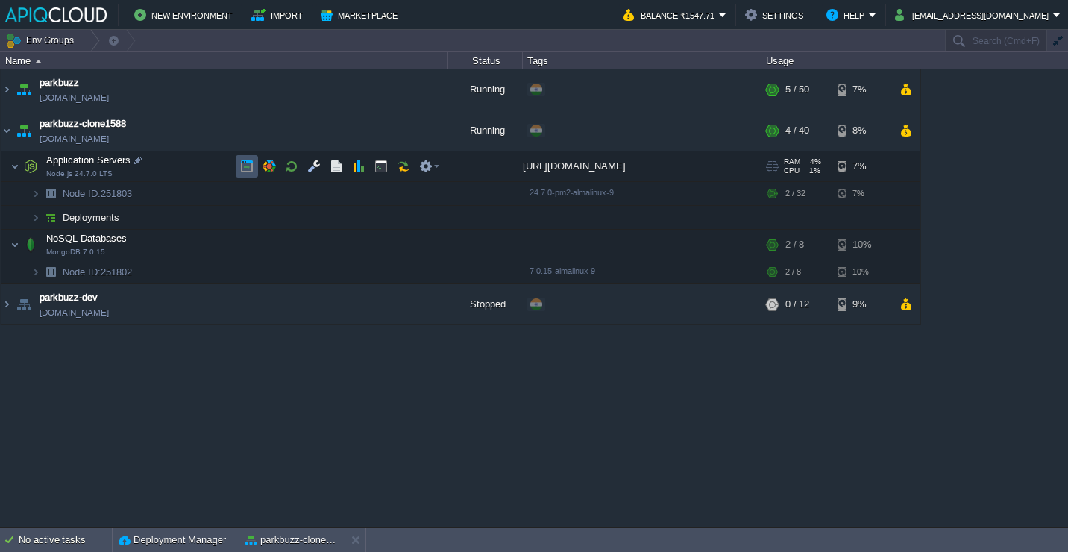
click at [251, 160] on button "button" at bounding box center [246, 166] width 13 height 13
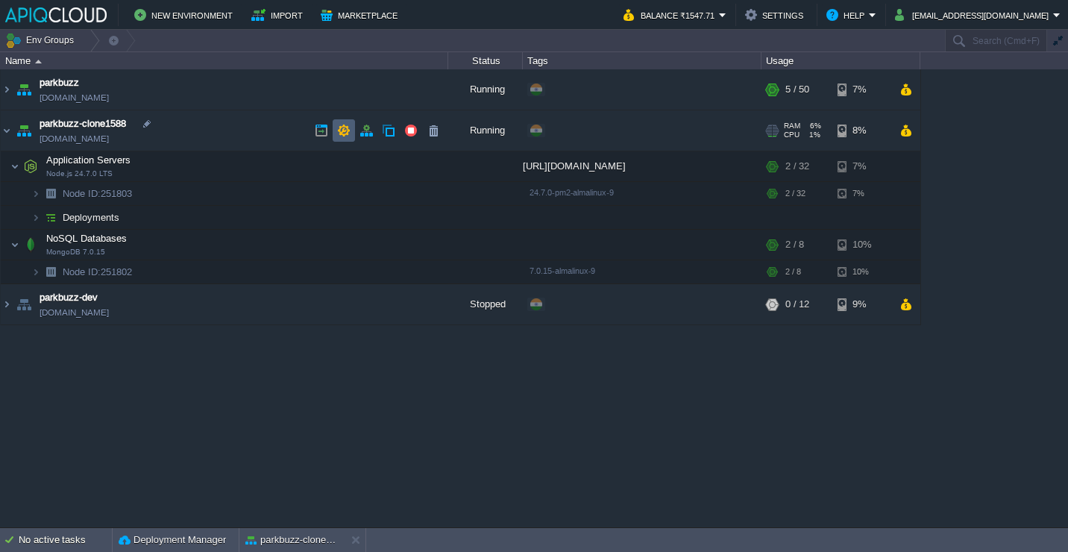
click at [342, 127] on button "button" at bounding box center [343, 130] width 13 height 13
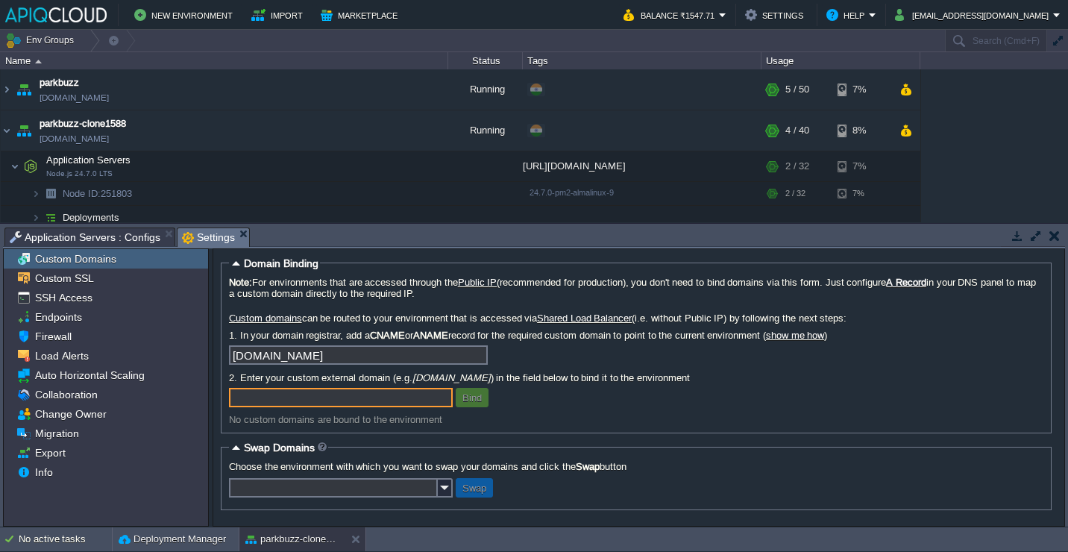
paste input "[DOMAIN_NAME]"
type input "[DOMAIN_NAME]"
click at [476, 400] on button "Bind" at bounding box center [472, 397] width 28 height 13
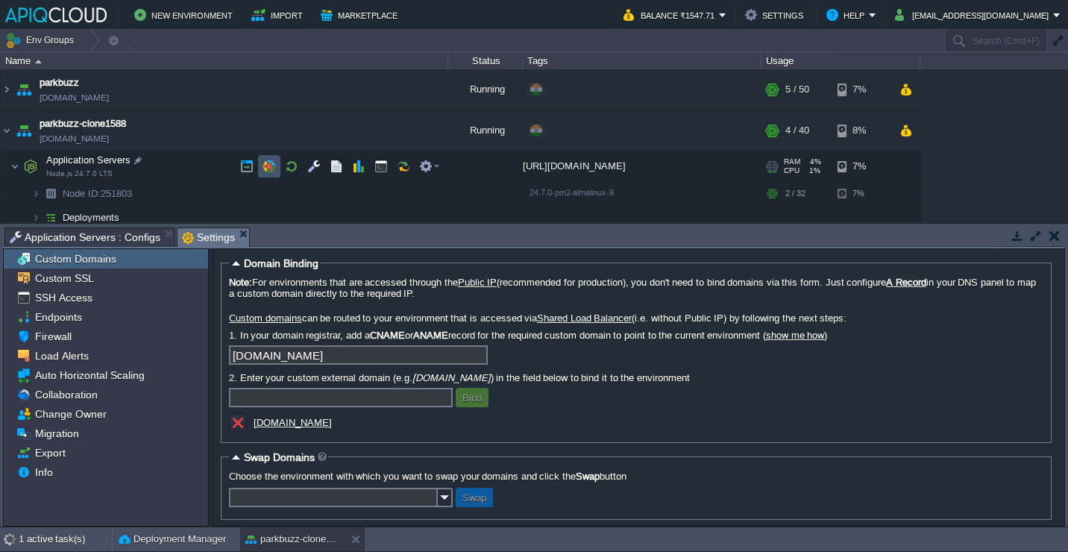
click at [273, 163] on button "button" at bounding box center [268, 166] width 13 height 13
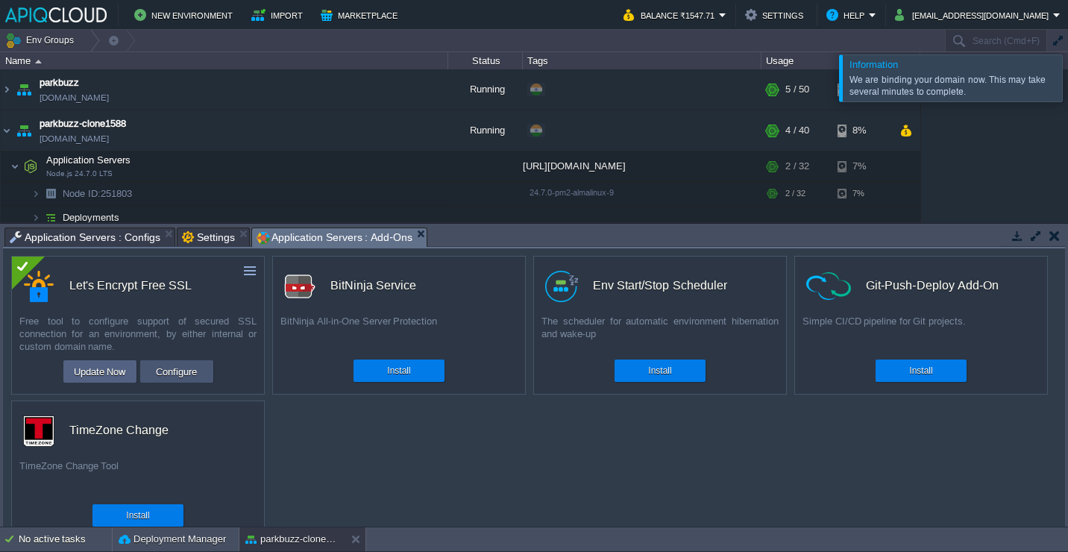
click at [189, 368] on button "Configure" at bounding box center [176, 371] width 50 height 18
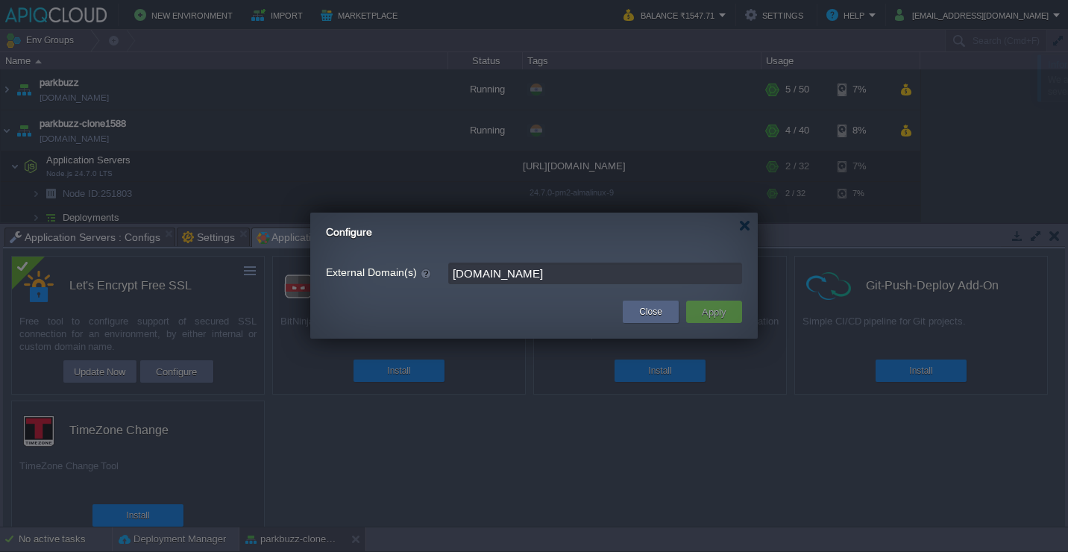
click at [554, 272] on input "[DOMAIN_NAME]" at bounding box center [595, 273] width 294 height 22
paste input "-test"
type input "[DOMAIN_NAME]"
click at [705, 303] on button "Apply" at bounding box center [714, 312] width 34 height 18
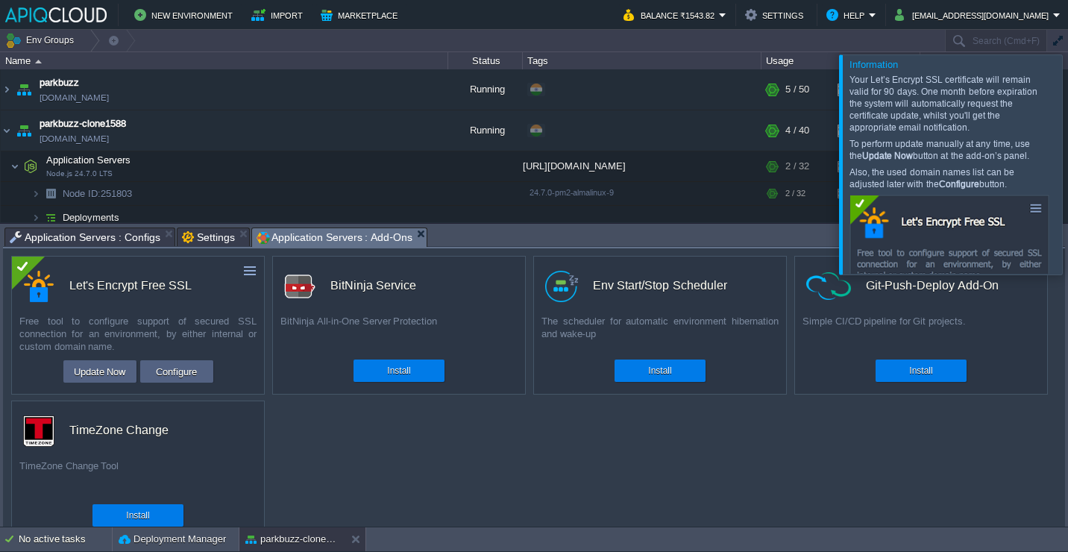
click at [1067, 172] on div at bounding box center [1086, 163] width 0 height 219
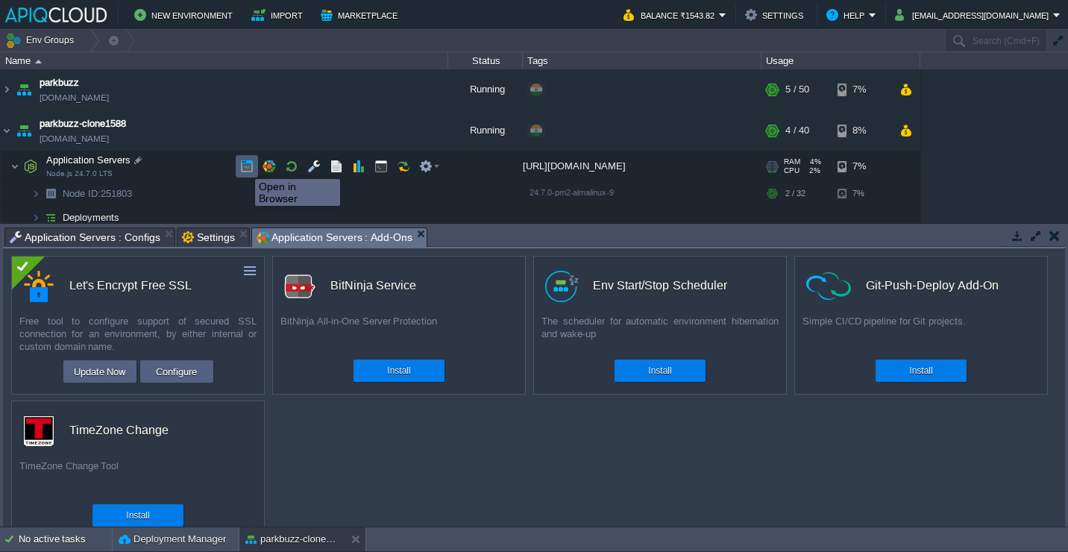
click at [244, 166] on button "button" at bounding box center [246, 166] width 13 height 13
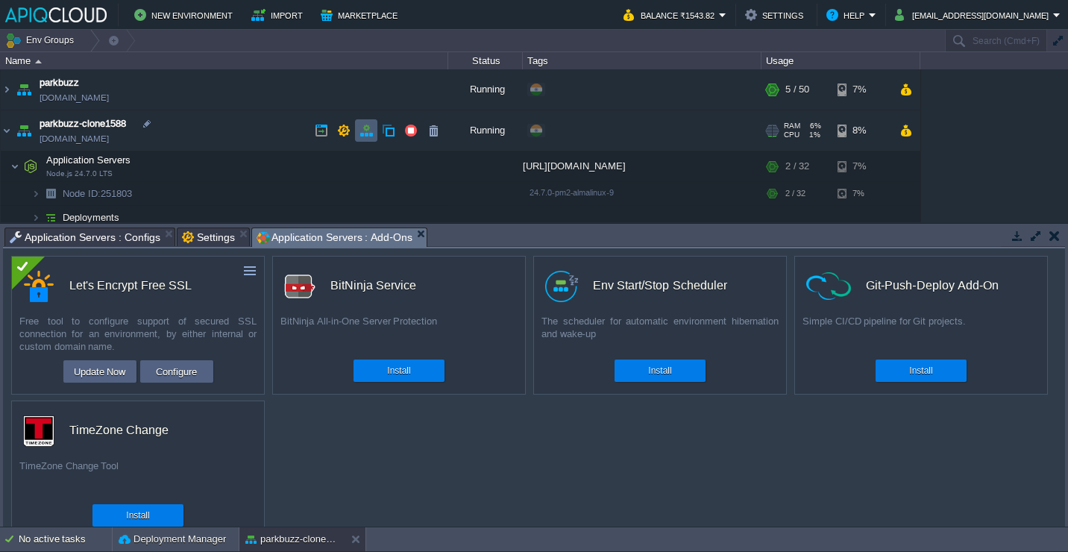
click at [364, 125] on button "button" at bounding box center [365, 130] width 13 height 13
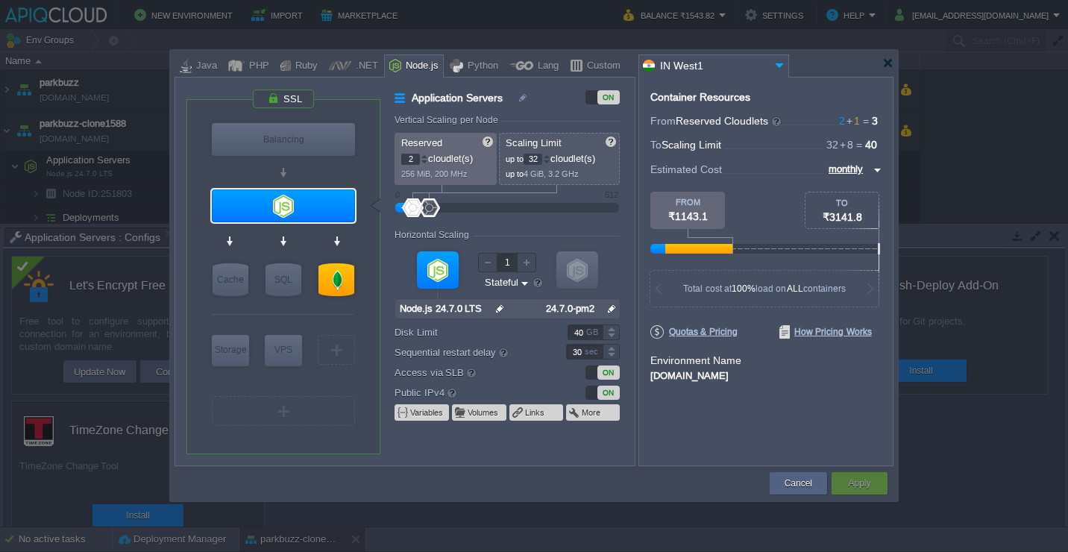
click at [611, 391] on div "ON" at bounding box center [608, 392] width 22 height 14
click at [783, 476] on div "Cancel" at bounding box center [798, 483] width 35 height 22
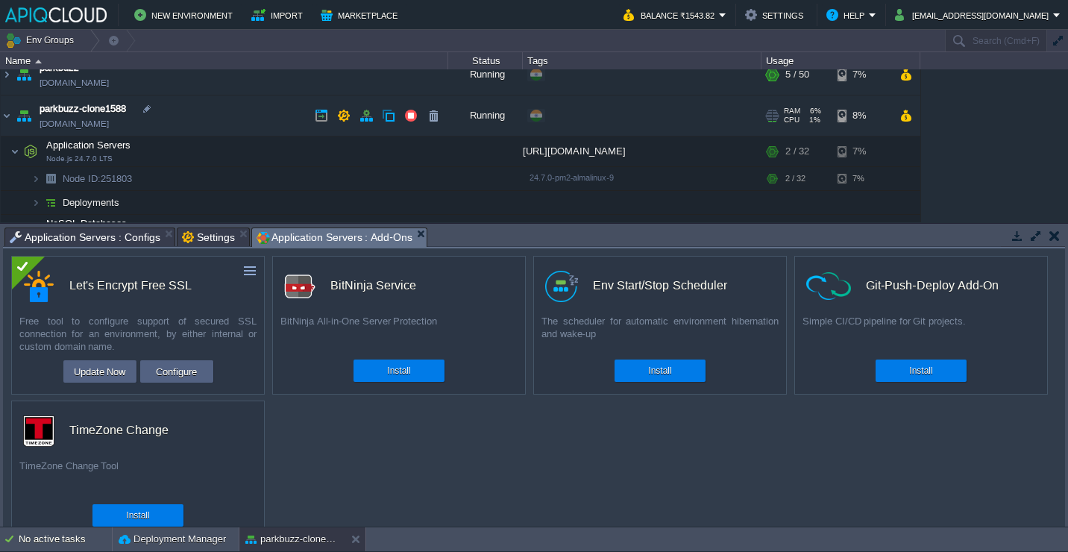
scroll to position [4, 0]
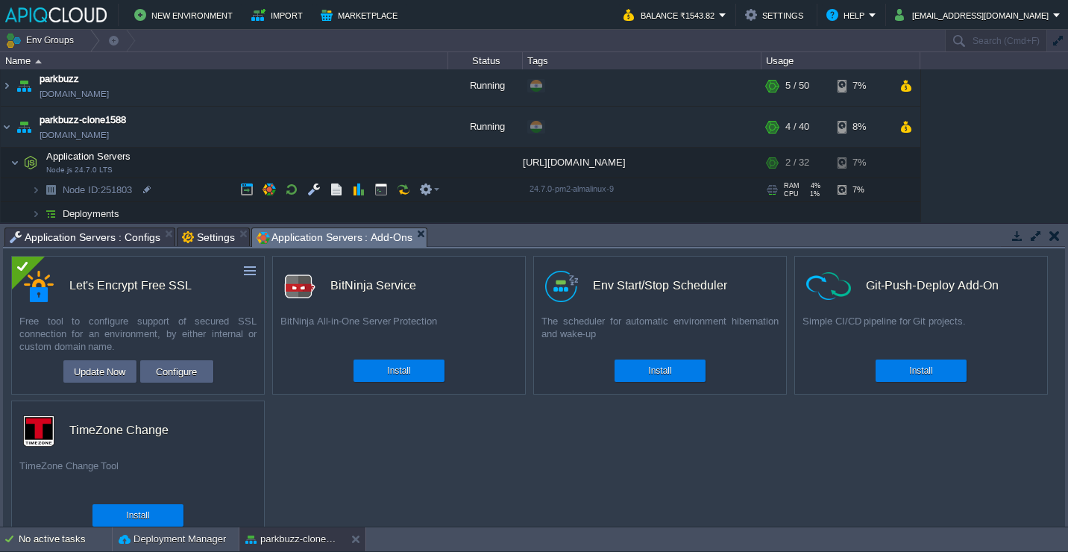
click at [168, 188] on td "Node ID: 251803" at bounding box center [224, 190] width 447 height 24
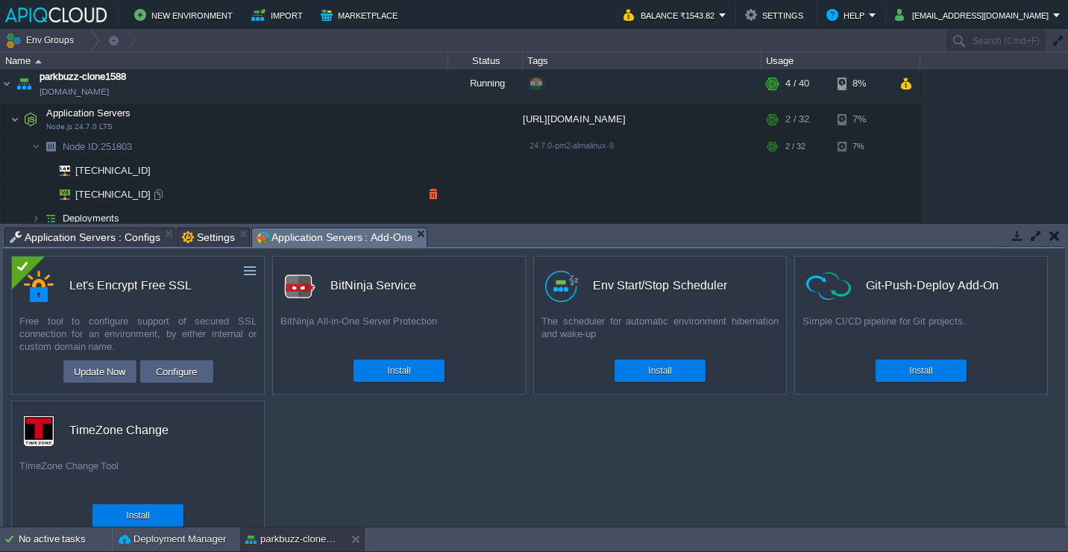
click at [438, 195] on button "button" at bounding box center [432, 193] width 13 height 13
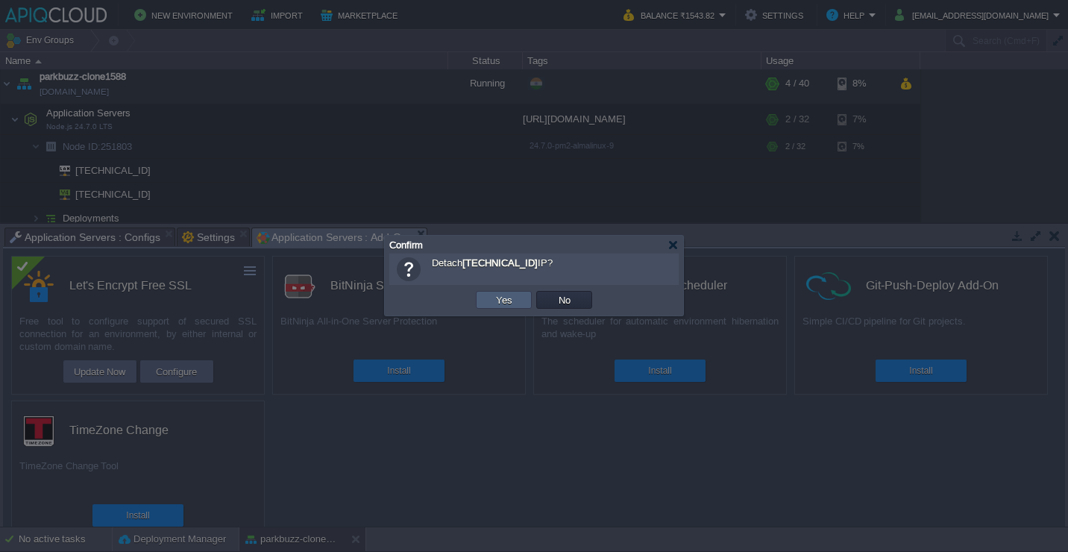
click at [508, 299] on button "Yes" at bounding box center [503, 299] width 25 height 13
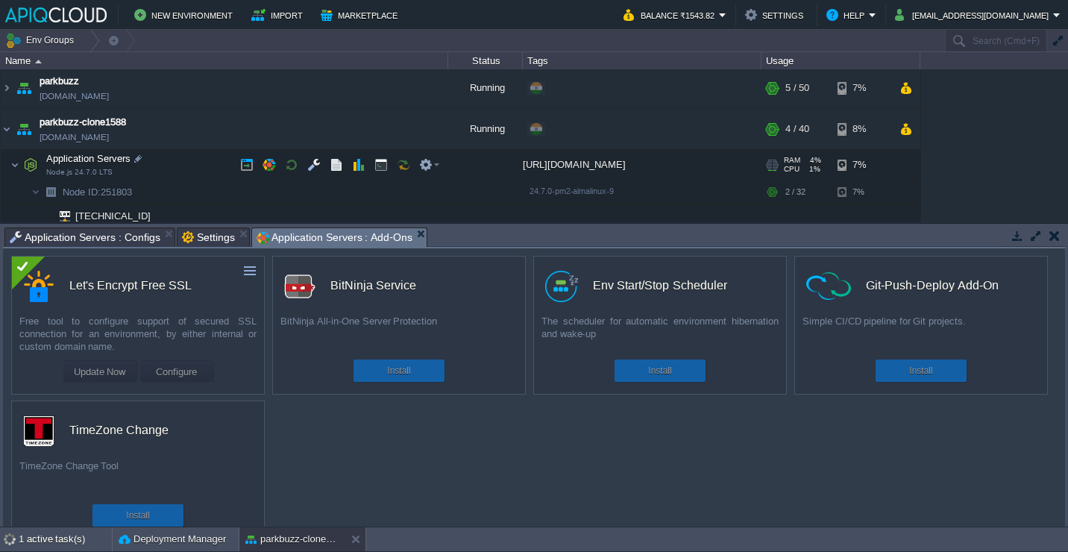
scroll to position [57, 0]
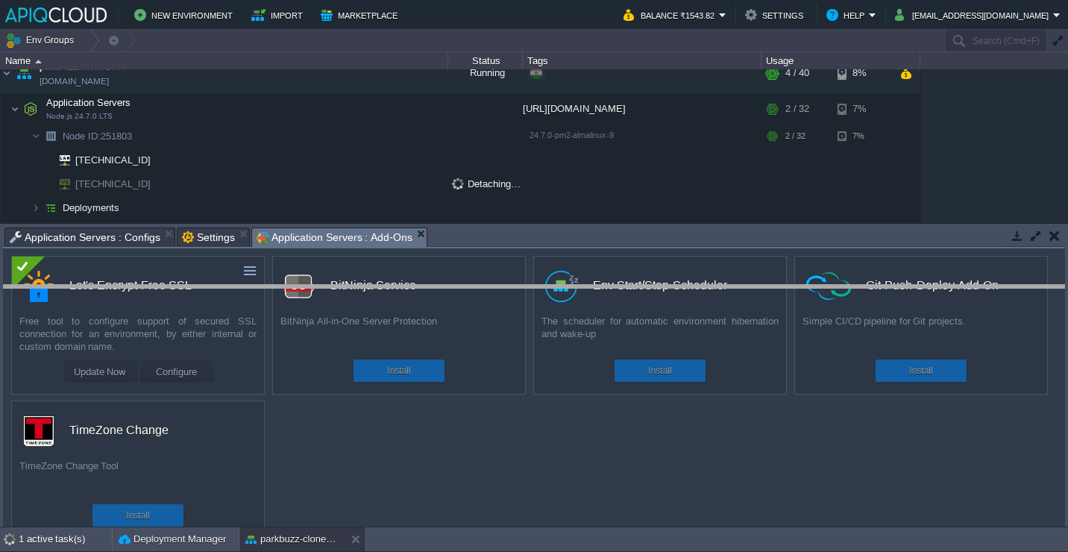
drag, startPoint x: 453, startPoint y: 240, endPoint x: 451, endPoint y: 298, distance: 58.2
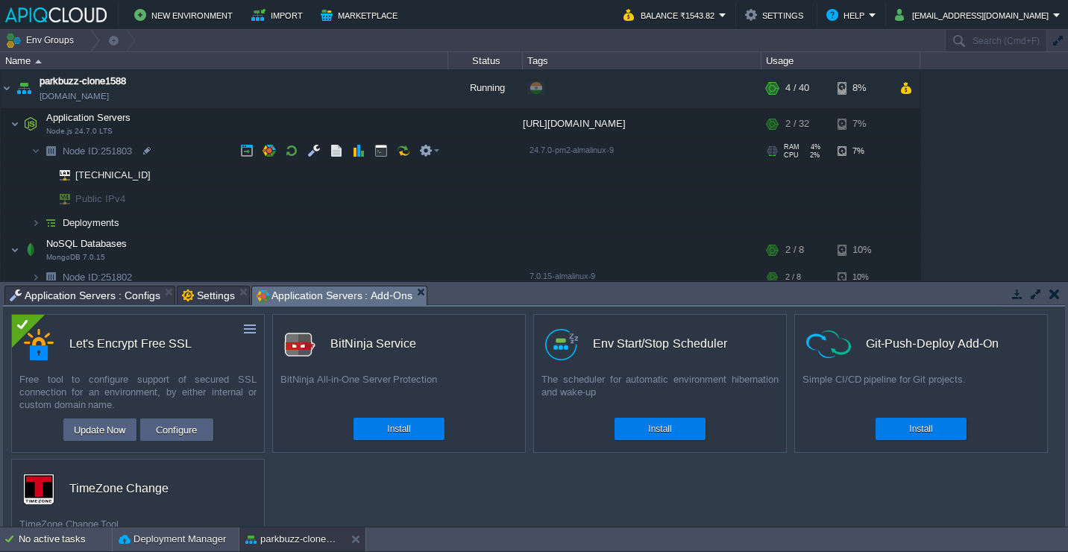
scroll to position [41, 0]
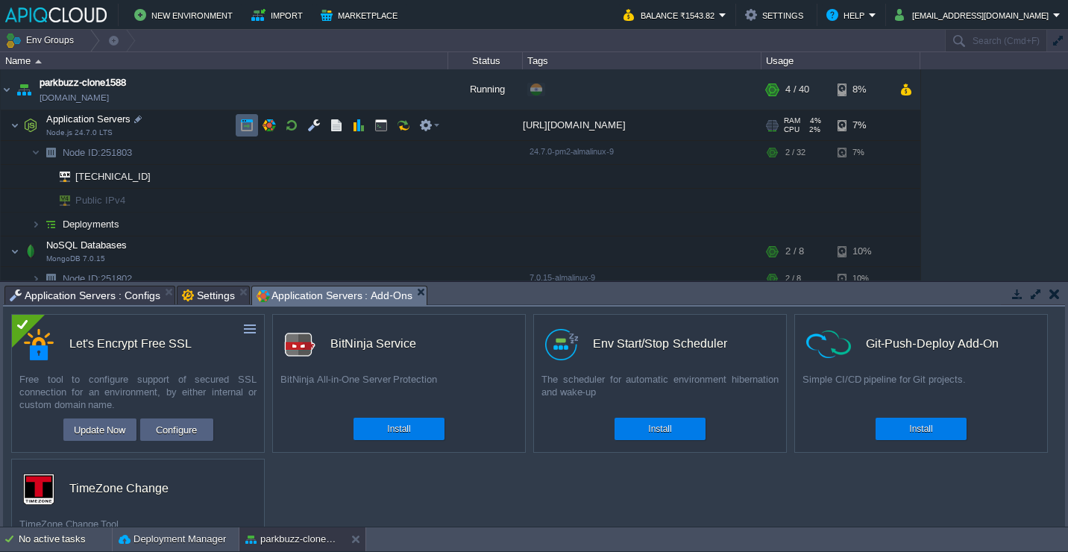
click at [247, 120] on button "button" at bounding box center [246, 125] width 13 height 13
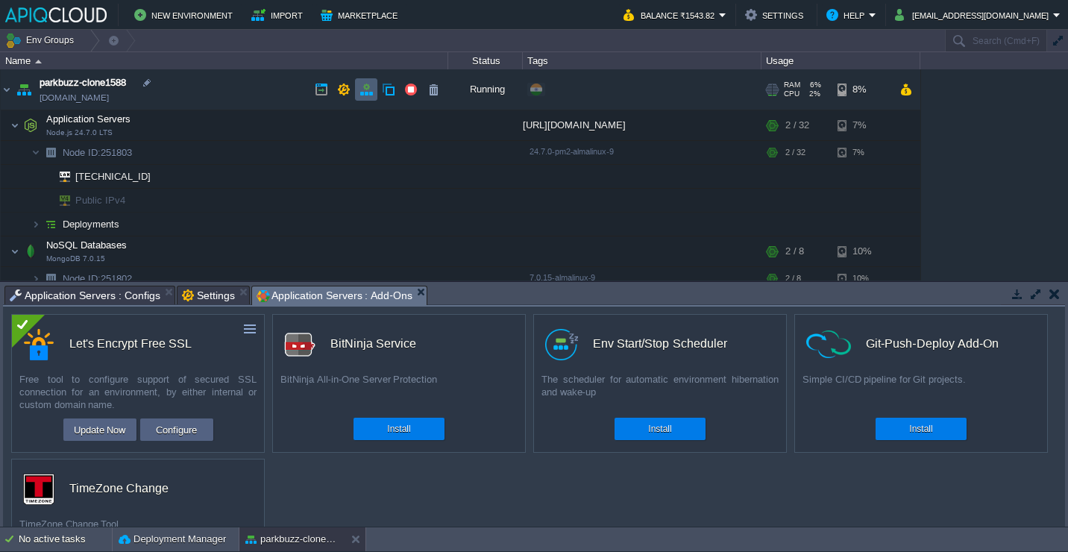
click at [357, 84] on td at bounding box center [366, 89] width 22 height 22
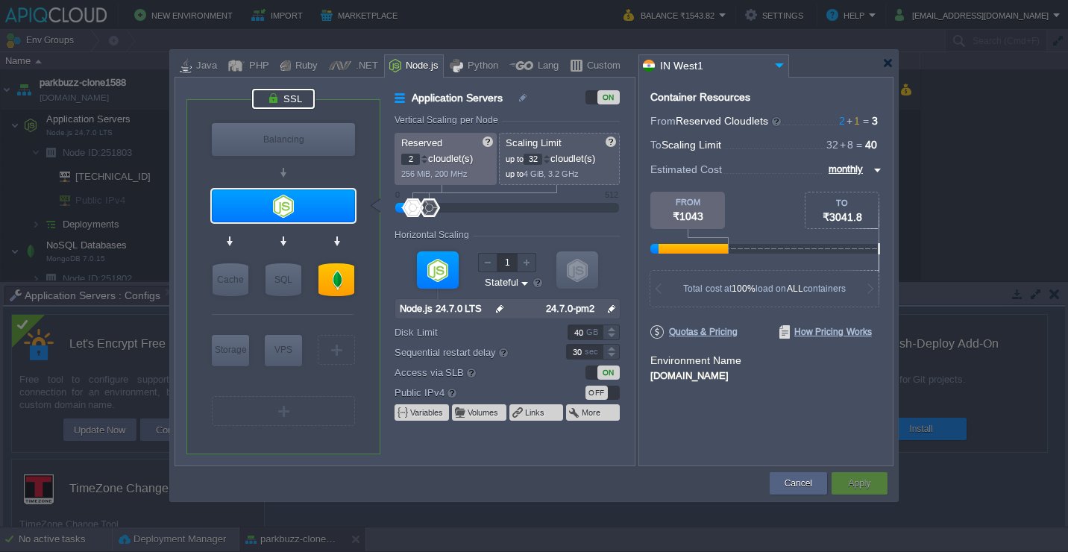
click at [292, 108] on div at bounding box center [283, 99] width 63 height 20
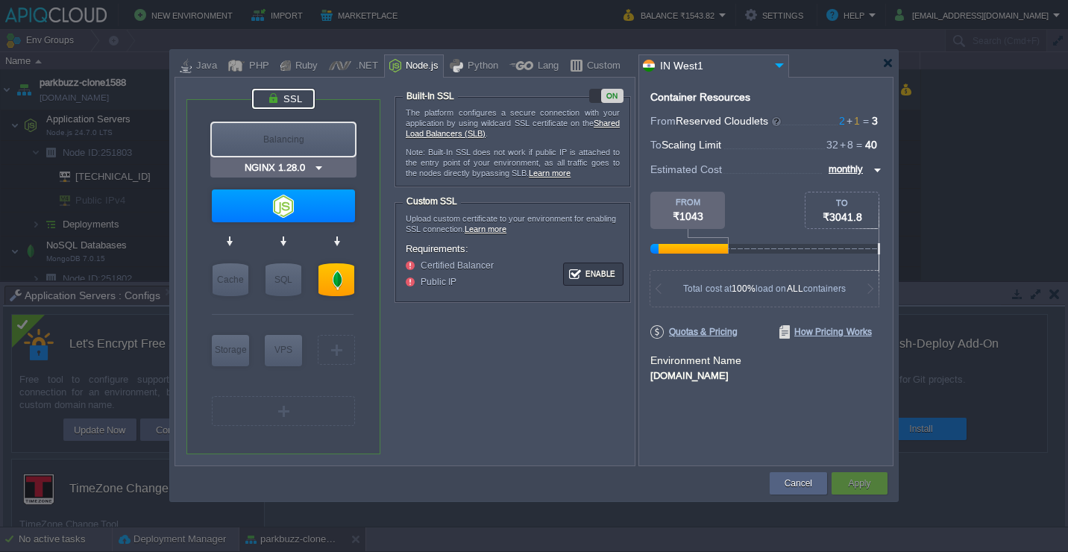
type input "Node.js 24.7.0 LTS"
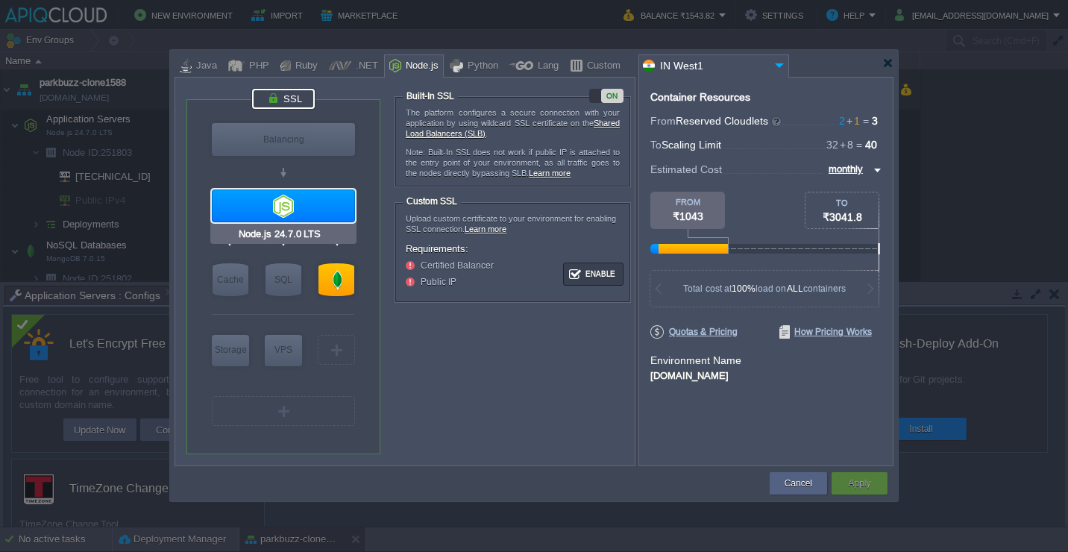
click at [316, 215] on div at bounding box center [283, 205] width 143 height 33
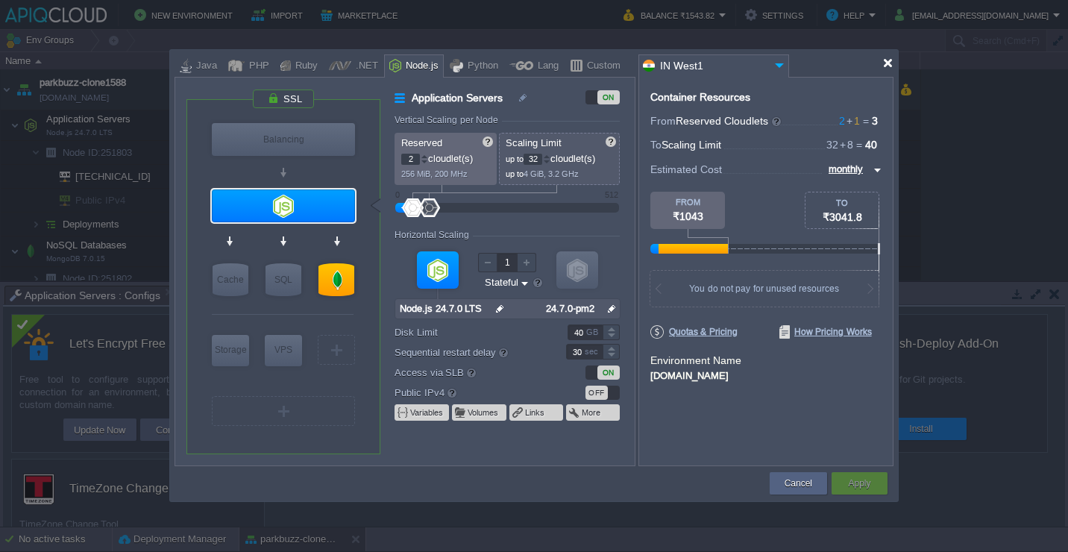
click at [885, 60] on div at bounding box center [887, 62] width 11 height 11
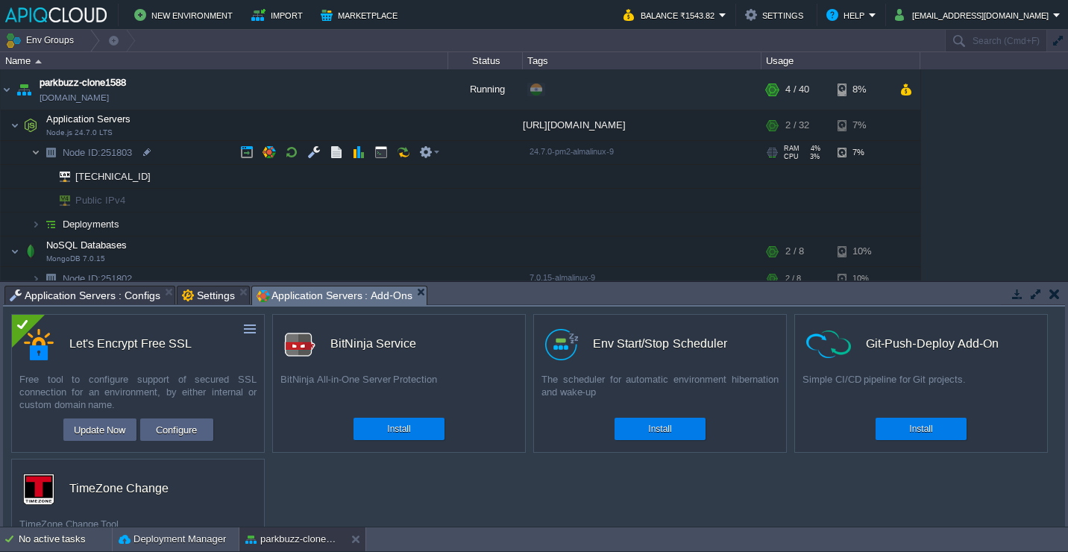
click at [34, 151] on img at bounding box center [35, 152] width 9 height 23
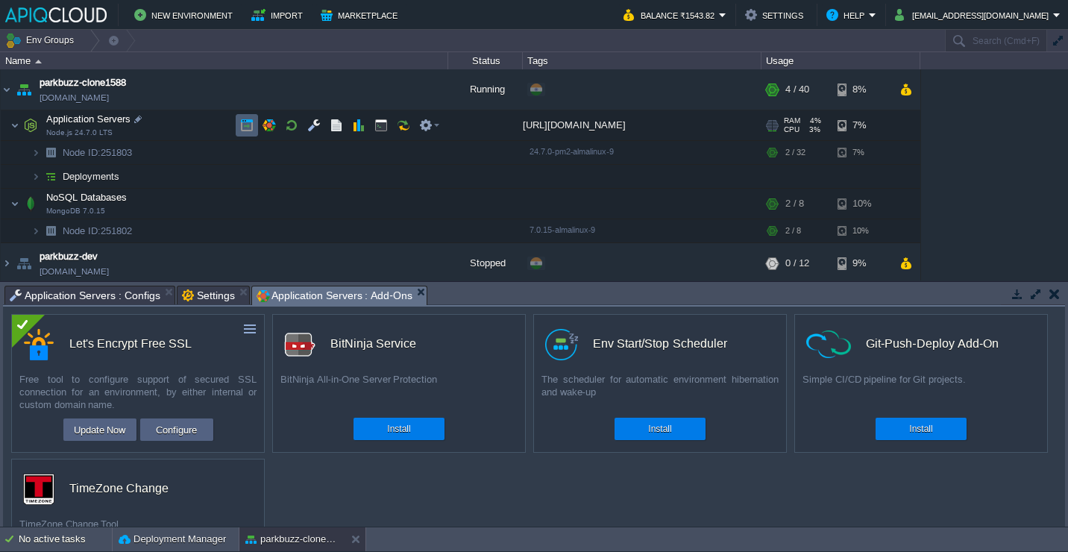
click at [236, 123] on td at bounding box center [247, 125] width 22 height 22
click at [267, 125] on button "button" at bounding box center [268, 125] width 13 height 13
click at [189, 429] on button "Configure" at bounding box center [176, 429] width 50 height 18
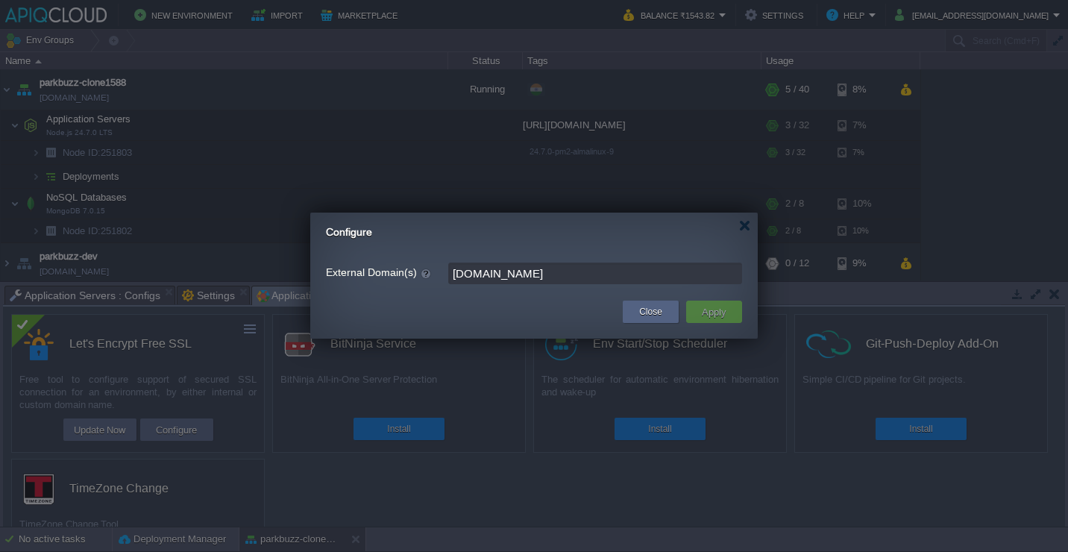
click at [611, 280] on input "[DOMAIN_NAME]" at bounding box center [595, 273] width 294 height 22
paste input "[URL][DOMAIN_NAME]"
type input "[DOMAIN_NAME]"
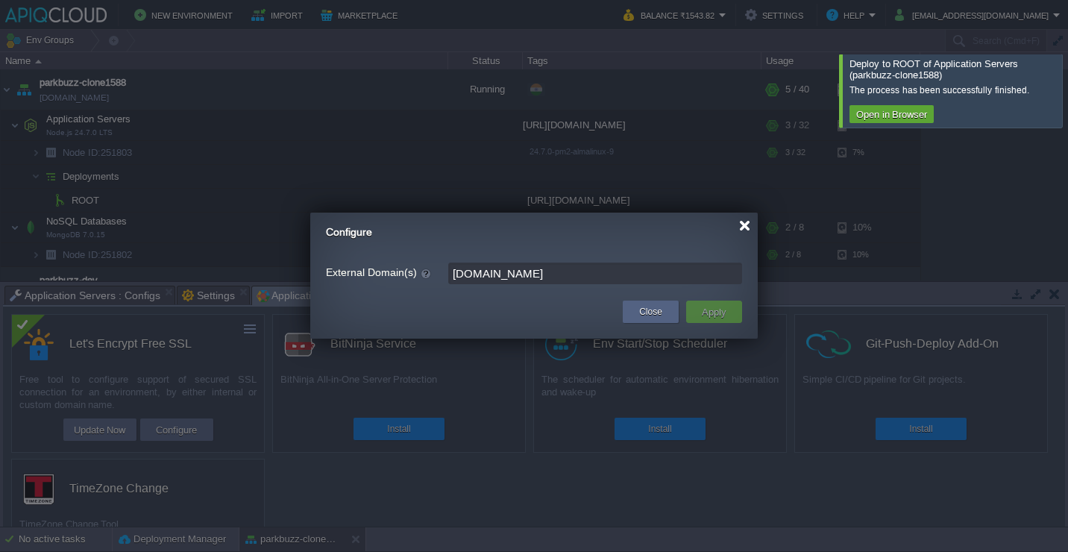
click at [743, 225] on div at bounding box center [744, 225] width 11 height 11
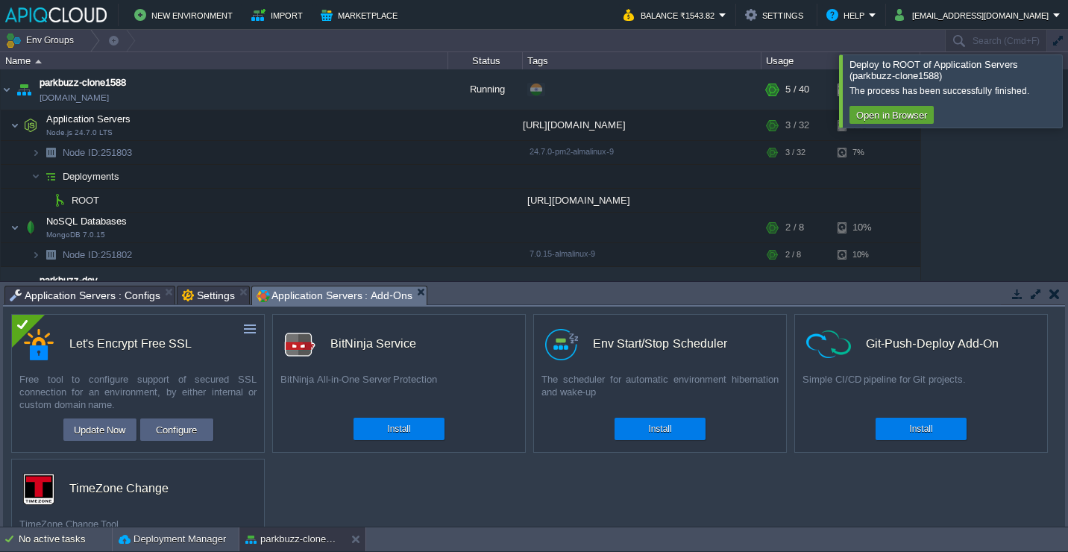
click at [1067, 88] on div at bounding box center [1086, 90] width 0 height 72
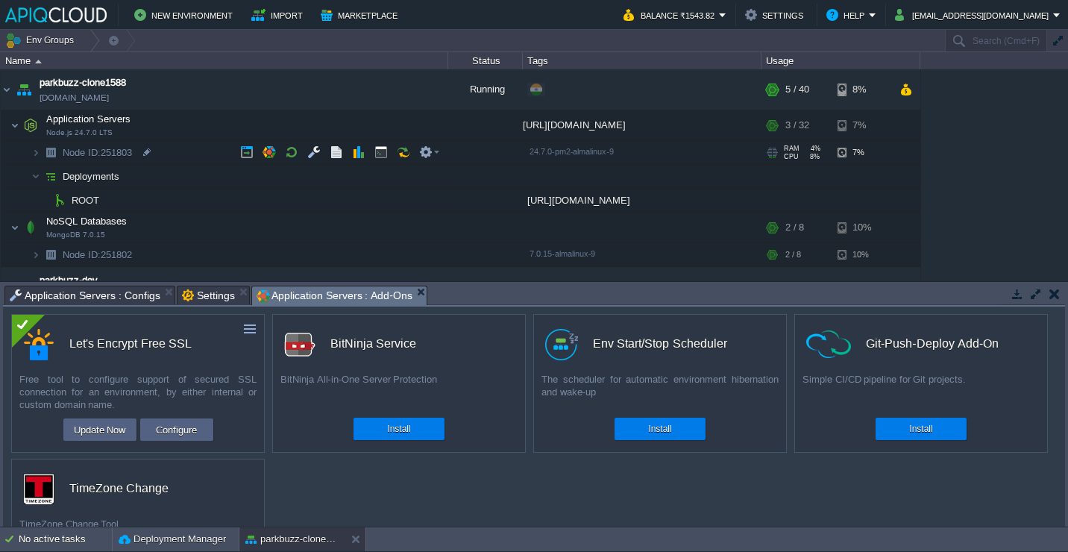
click at [181, 147] on td "Node ID: 251803" at bounding box center [224, 153] width 447 height 24
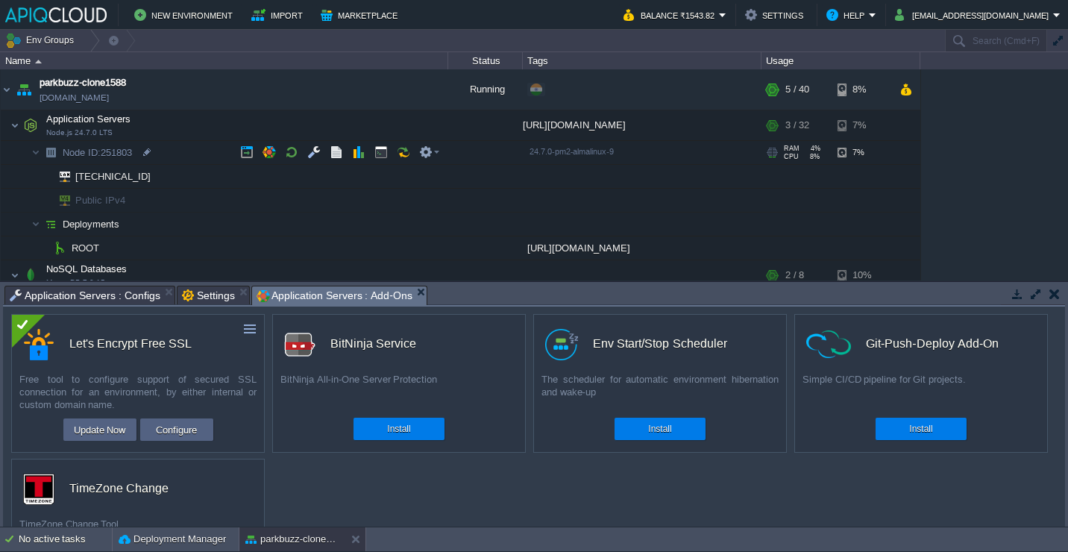
click at [181, 147] on td "Node ID: 251803" at bounding box center [224, 153] width 447 height 24
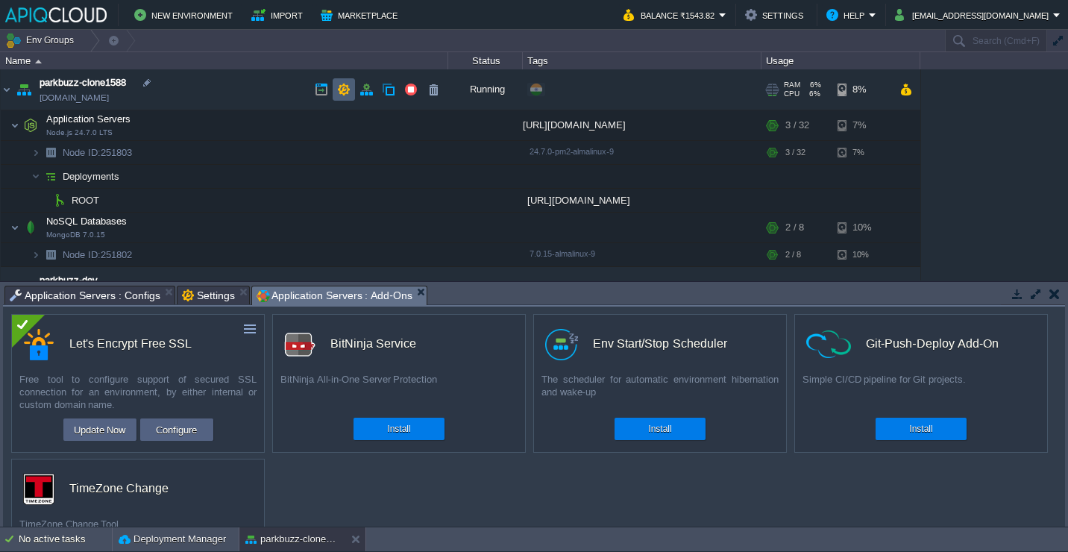
click at [347, 91] on button "button" at bounding box center [343, 89] width 13 height 13
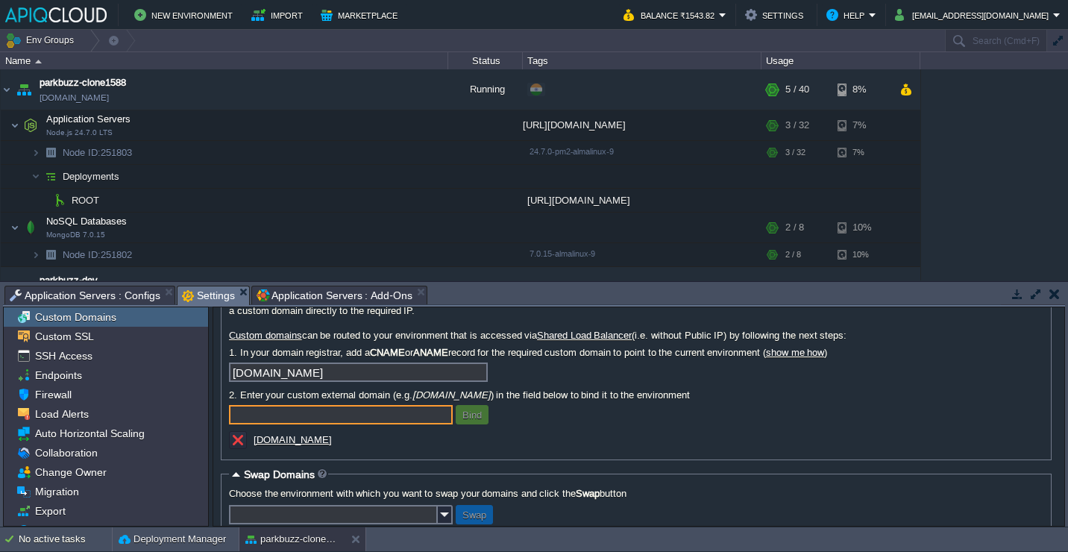
click at [305, 418] on input "text" at bounding box center [341, 414] width 224 height 19
paste input "[DOMAIN_NAME]"
type input "[DOMAIN_NAME]"
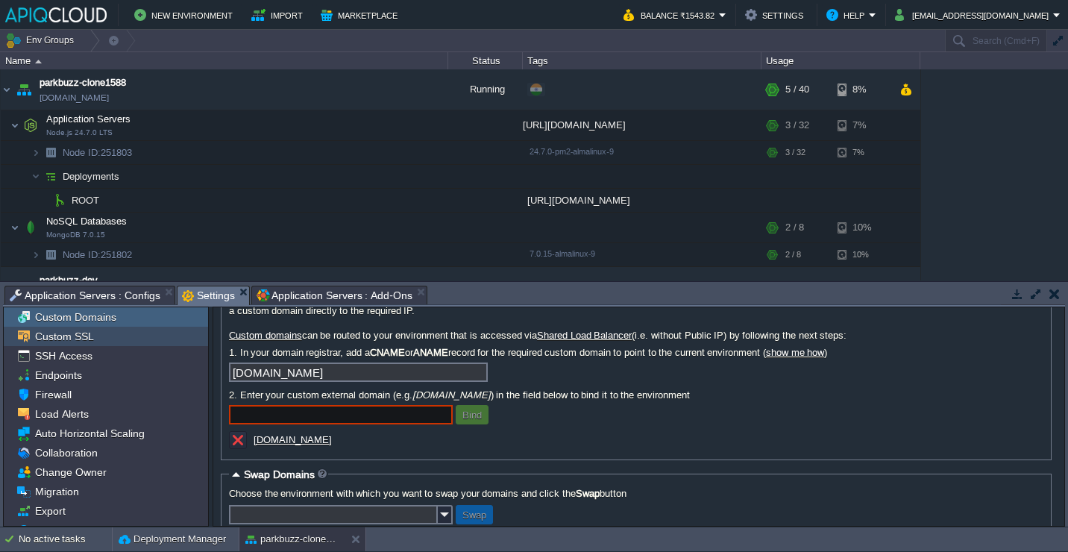
click at [154, 334] on div "Custom SSL" at bounding box center [106, 336] width 204 height 19
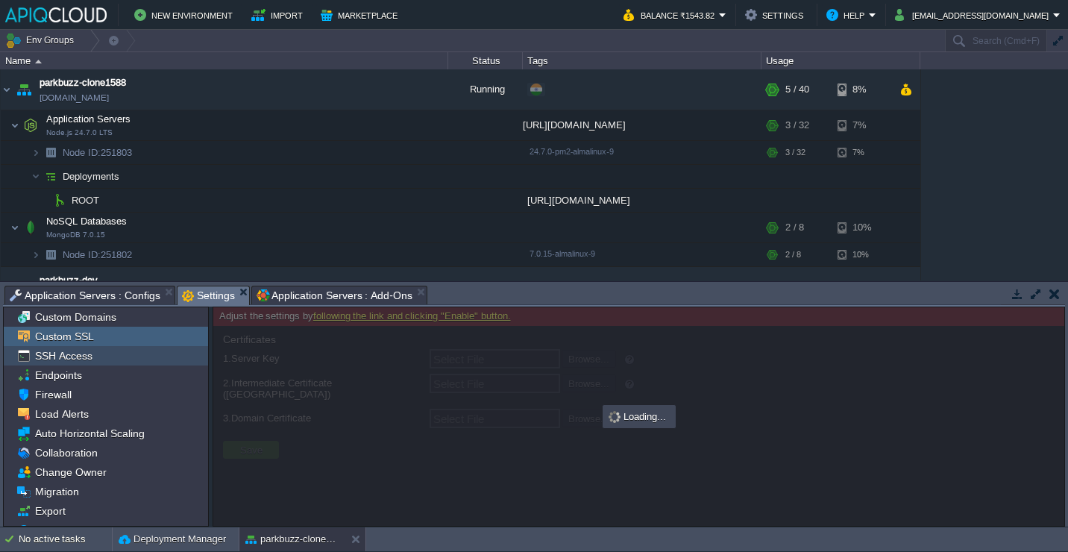
click at [151, 350] on div "SSH Access" at bounding box center [106, 355] width 204 height 19
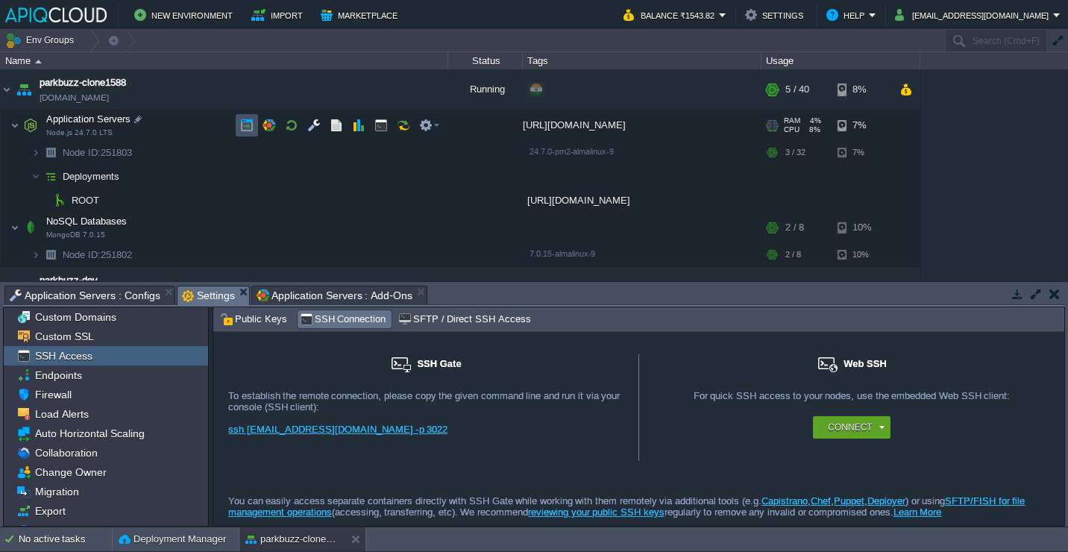
click at [243, 122] on button "button" at bounding box center [246, 125] width 13 height 13
